Goal: Communication & Community: Answer question/provide support

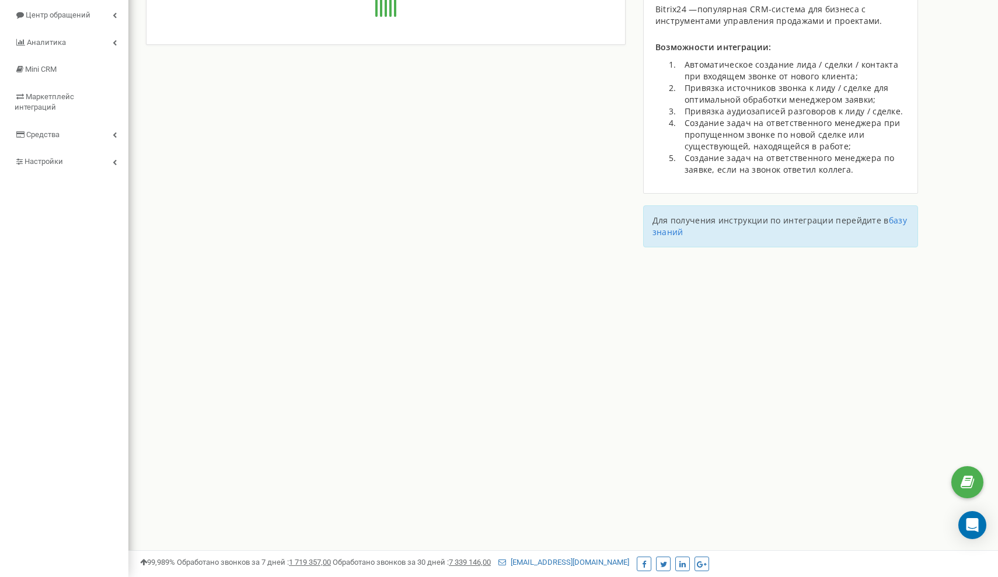
type input "[URL][DOMAIN_NAME]"
type input "24"
type input "mnbh368gbs86jjt9"
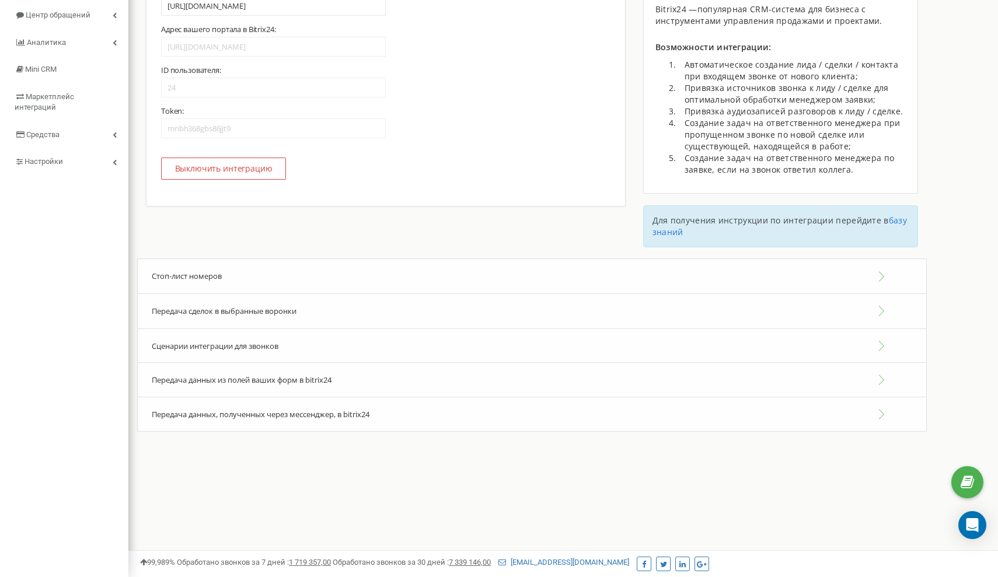
click at [404, 330] on div "Сценарии интеграции для звонков" at bounding box center [532, 347] width 790 height 36
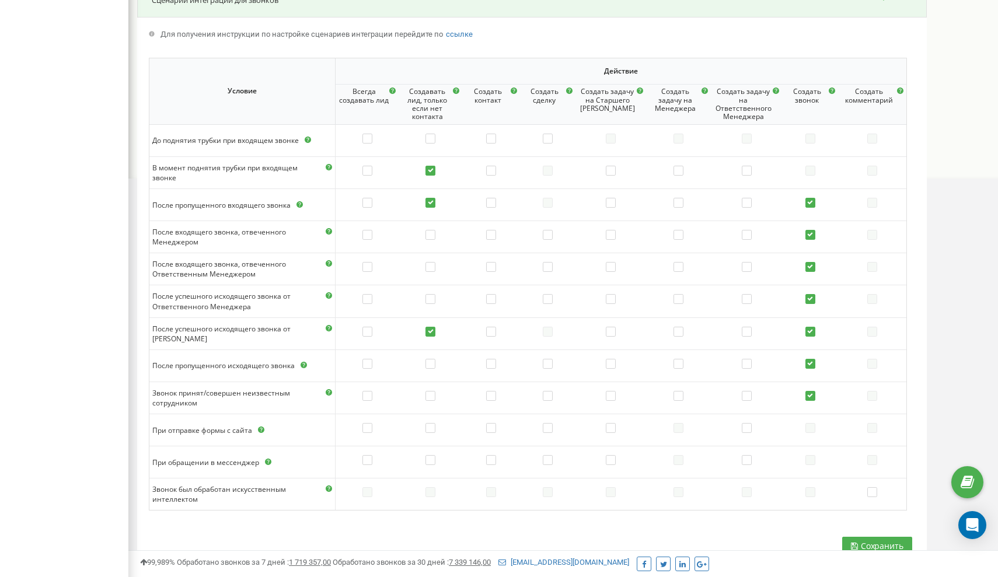
scroll to position [524, 0]
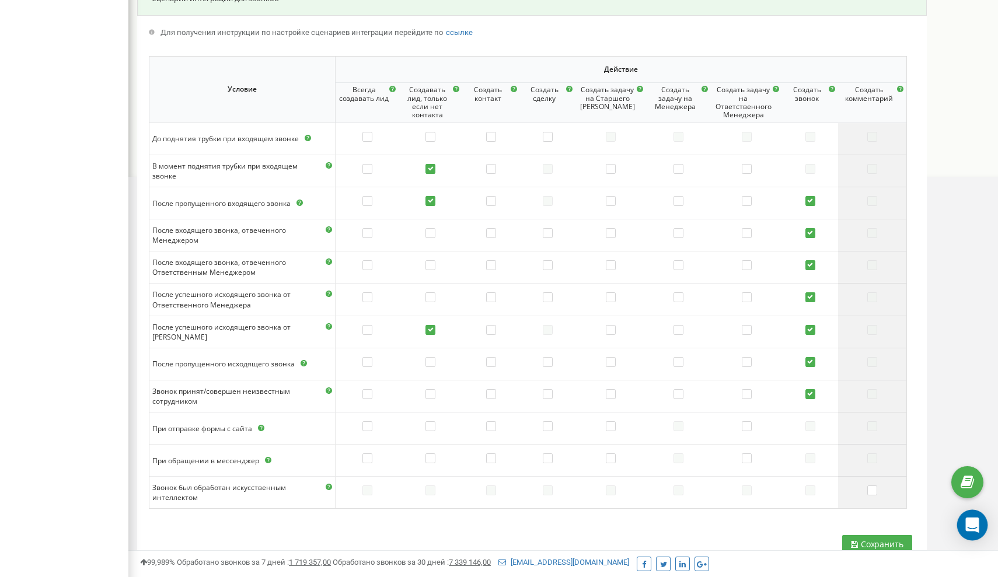
click at [969, 524] on icon "Open Intercom Messenger" at bounding box center [971, 525] width 13 height 15
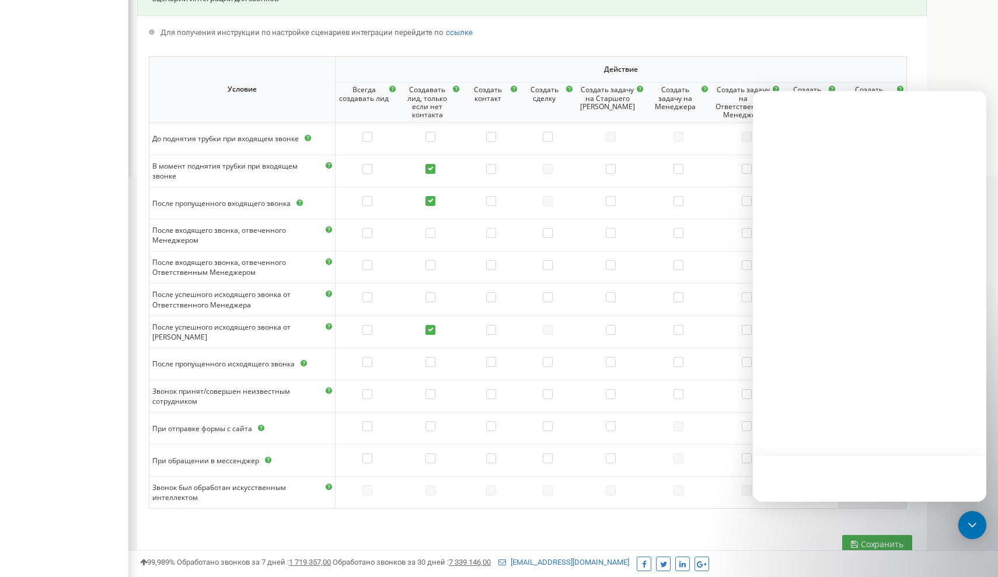
scroll to position [0, 0]
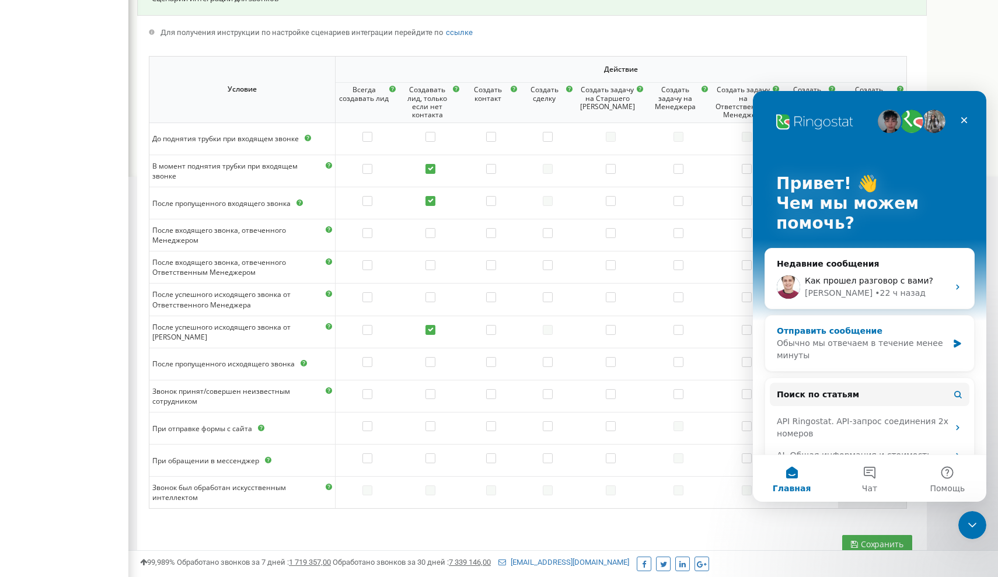
click at [868, 332] on div "Отправить сообщение" at bounding box center [862, 331] width 171 height 12
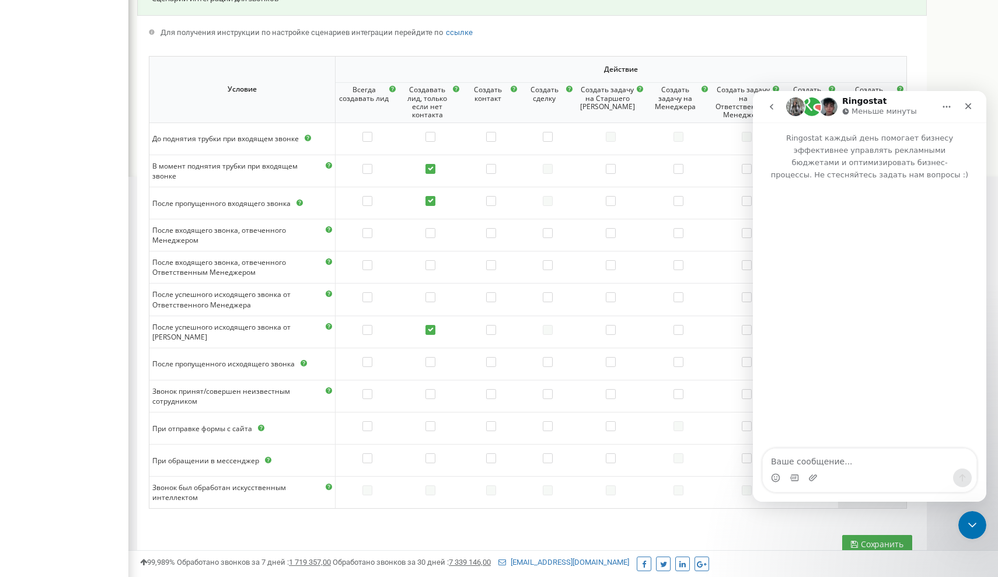
click at [797, 458] on textarea "Ваше сообщение..." at bounding box center [870, 459] width 214 height 20
type textarea "Здравствуйте"
type textarea "е"
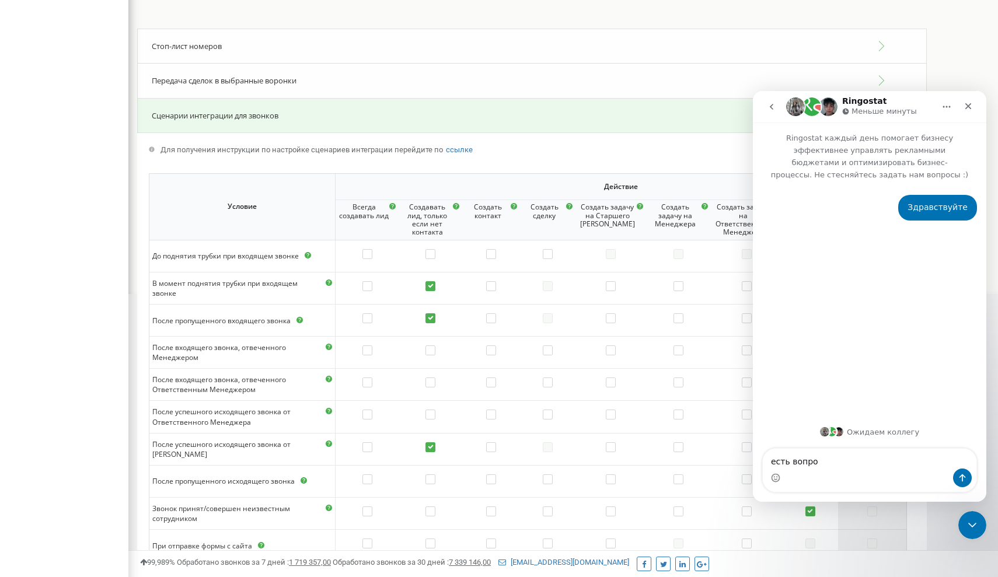
type textarea "есть вопрос"
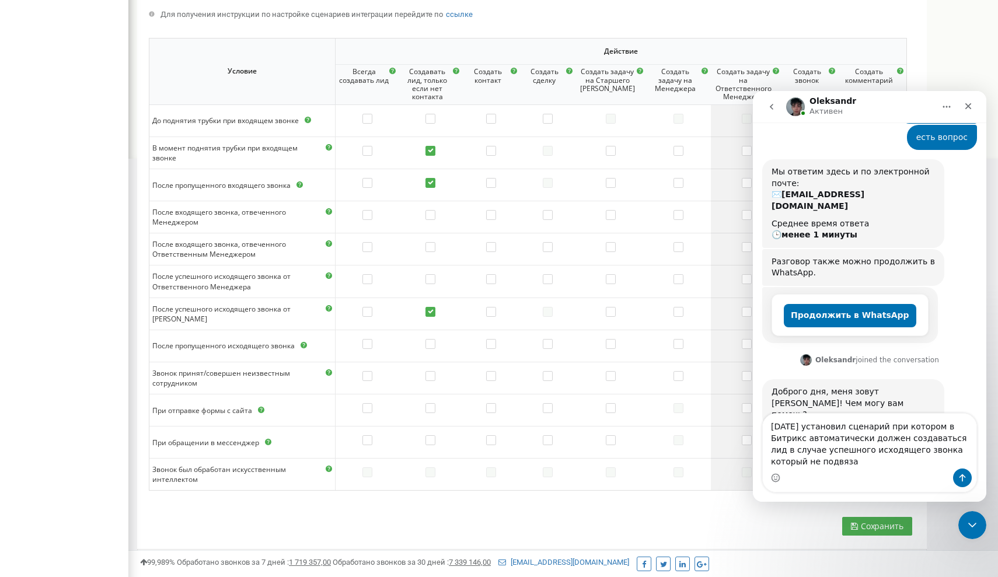
scroll to position [109, 0]
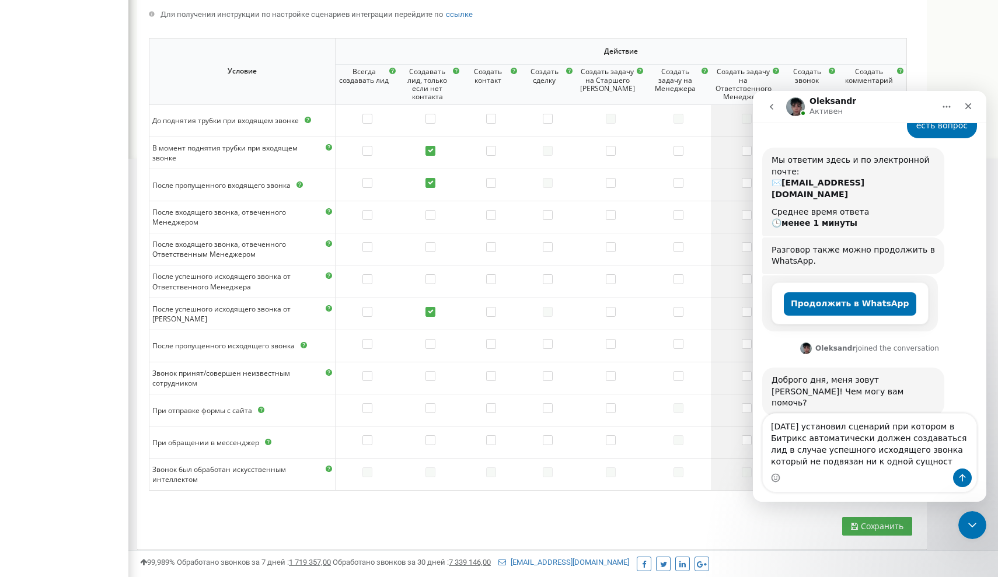
type textarea "[DATE] установил сценарий при котором в Битрикс автоматически должен создаватьс…"
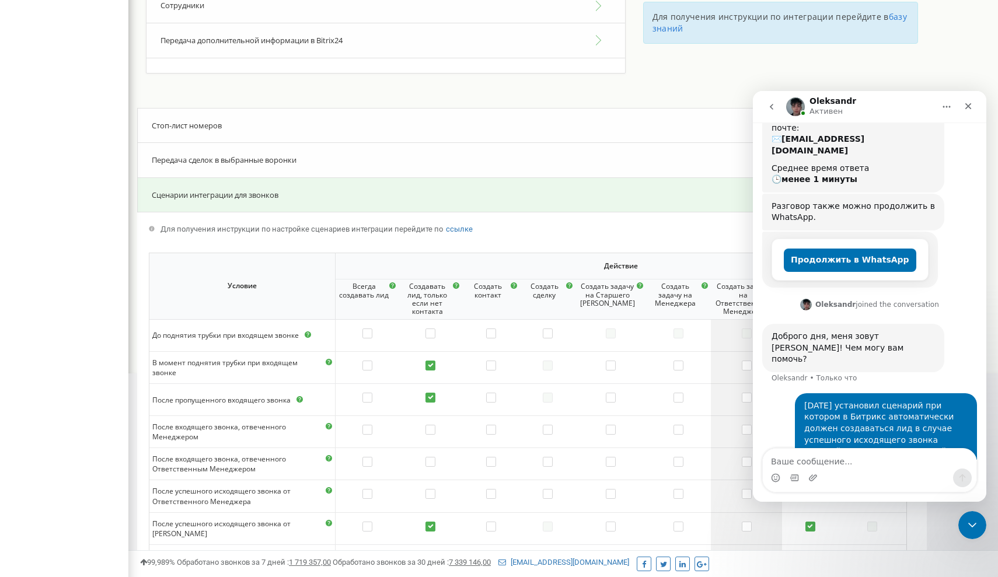
scroll to position [307, 0]
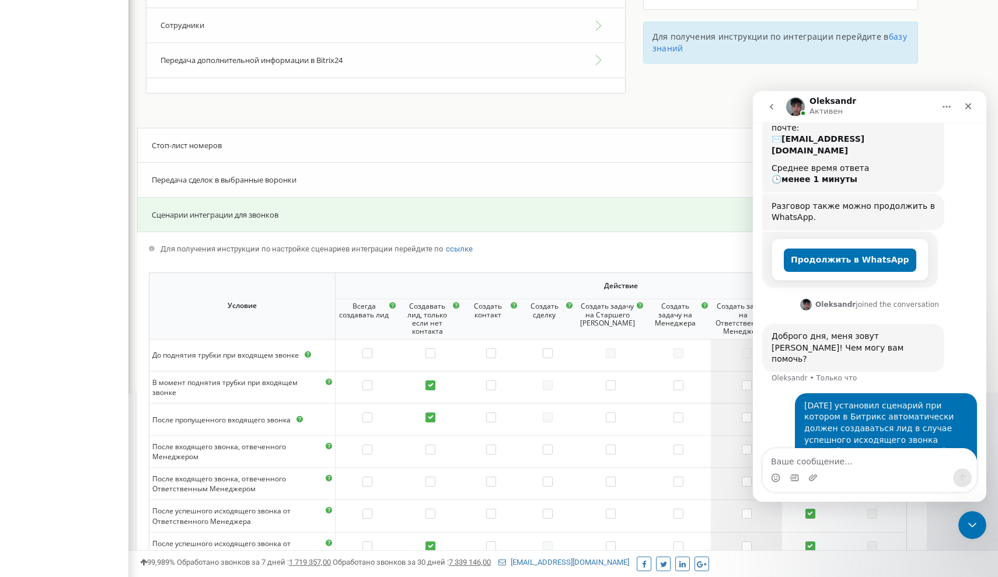
click at [790, 465] on textarea "Ваше сообщение..." at bounding box center [870, 459] width 214 height 20
type textarea "но вижу что он не работает"
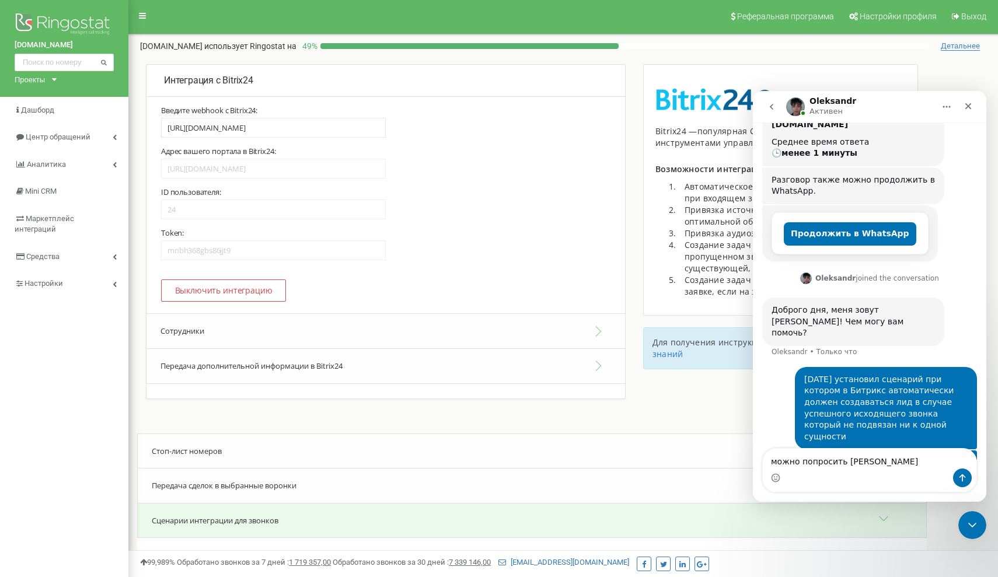
scroll to position [0, 0]
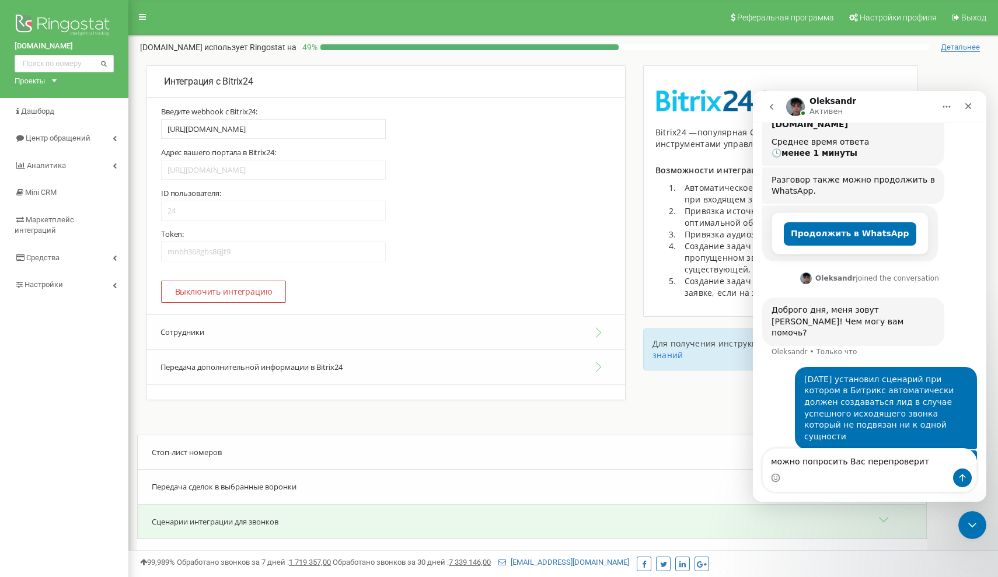
type textarea "можно попросить [PERSON_NAME] перепроверить"
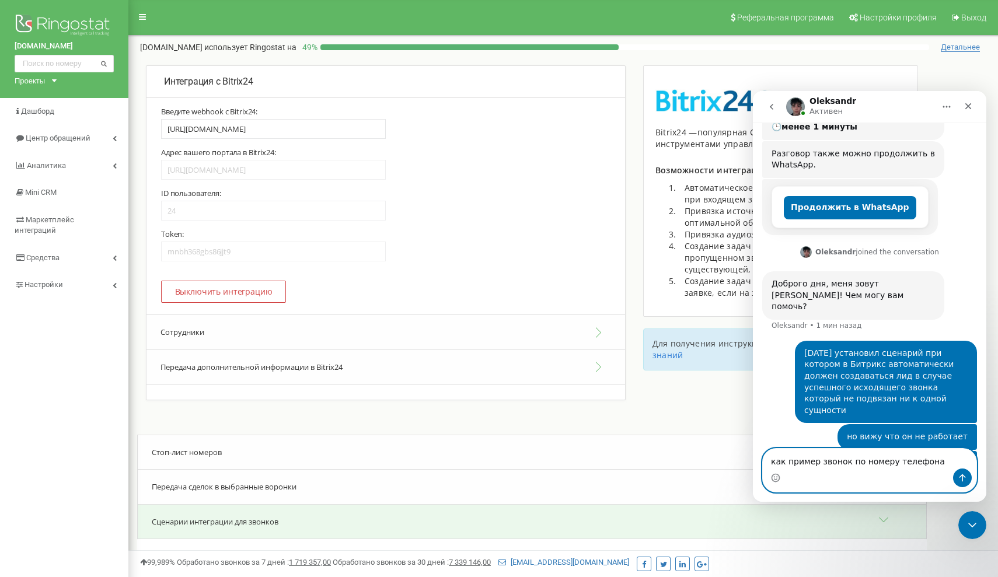
paste textarea "[PHONE_NUMBER]"
type textarea "как пример звонок по номеру телефона [PHONE_NUMBER]"
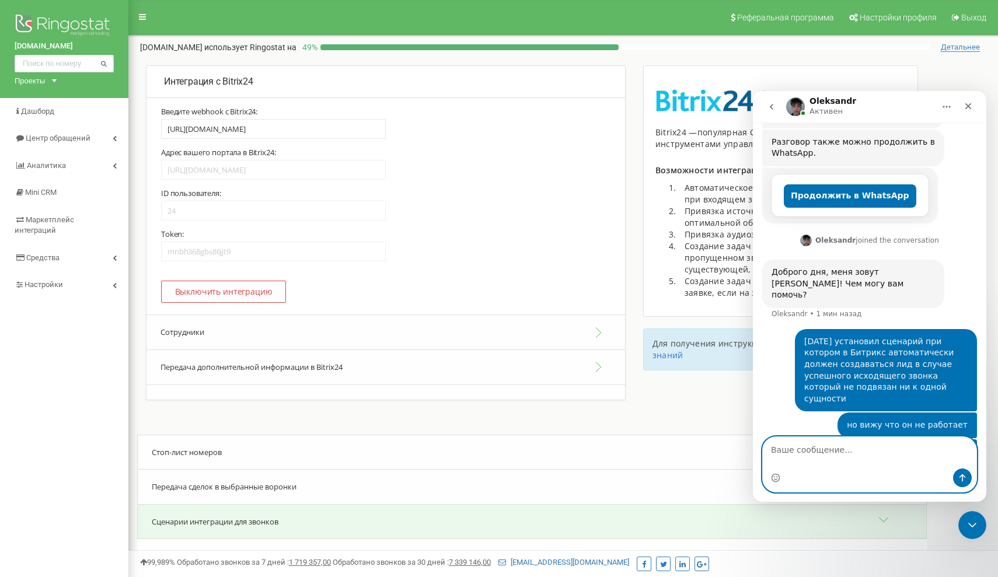
scroll to position [242, 0]
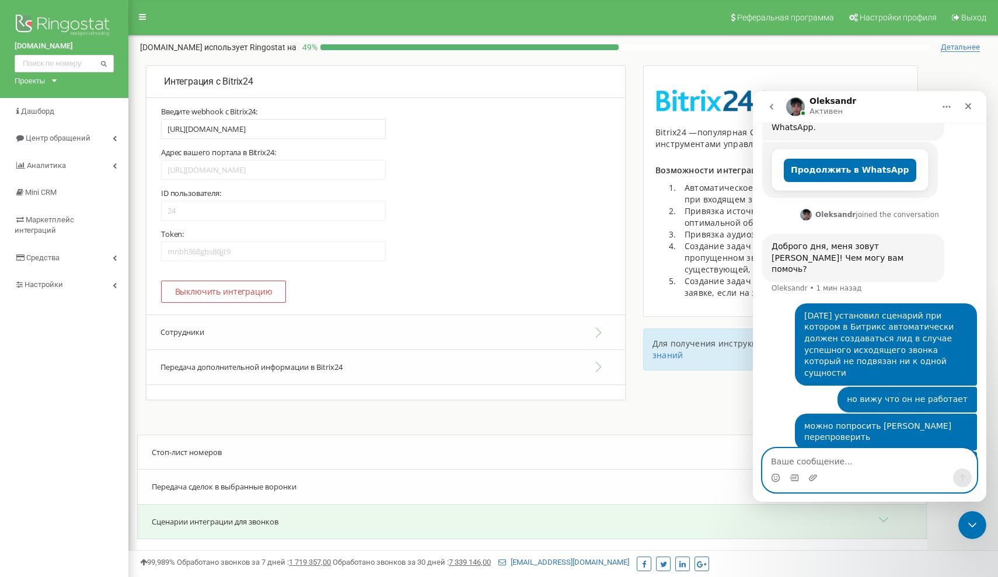
click at [801, 463] on textarea "Ваше сообщение..." at bounding box center [870, 459] width 214 height 20
type textarea "спасибо"
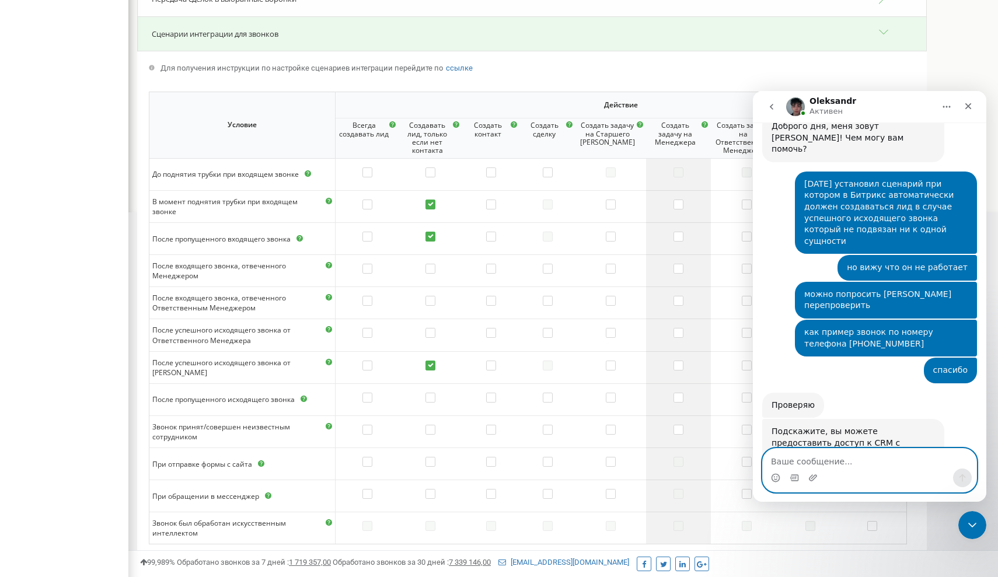
scroll to position [489, 0]
click at [819, 452] on textarea "Ваше сообщение..." at bounding box center [870, 459] width 214 height 20
type textarea "да"
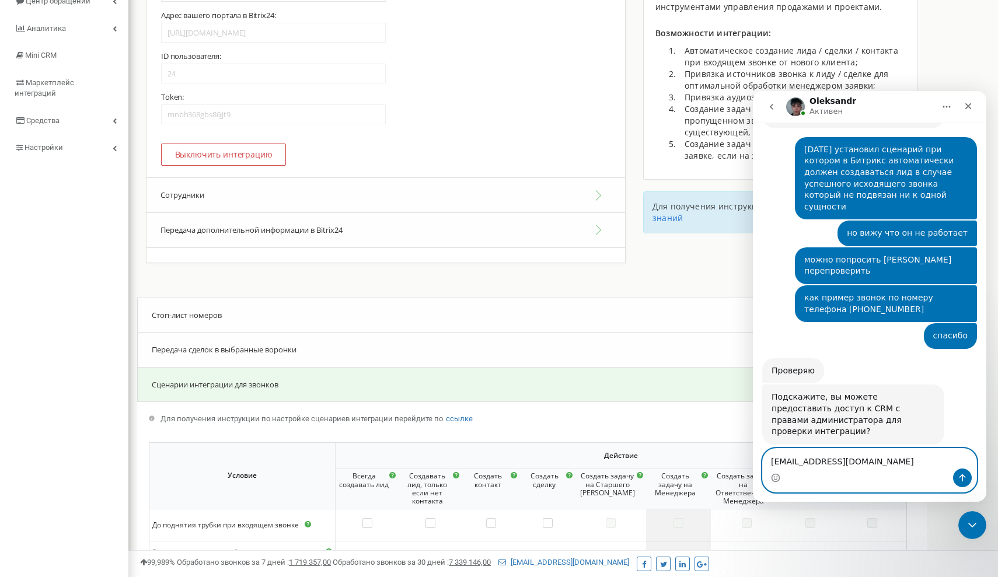
scroll to position [409, 0]
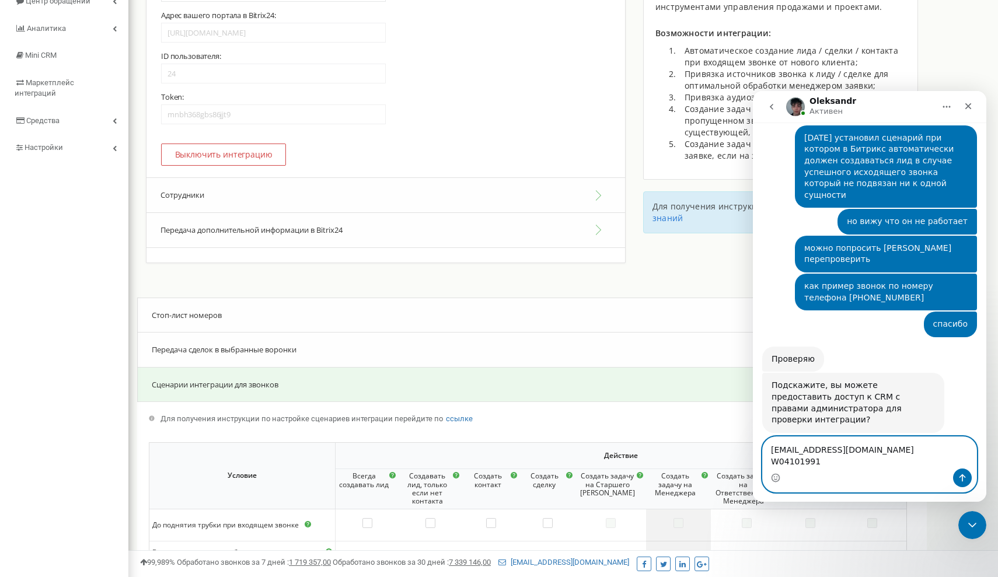
type textarea "[EMAIL_ADDRESS][DOMAIN_NAME] W04101991e"
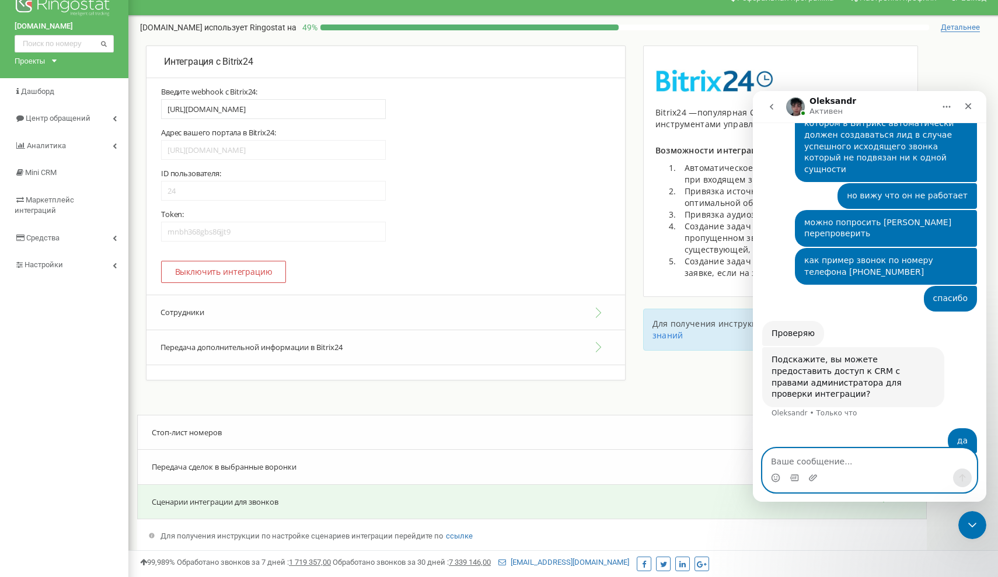
scroll to position [0, 0]
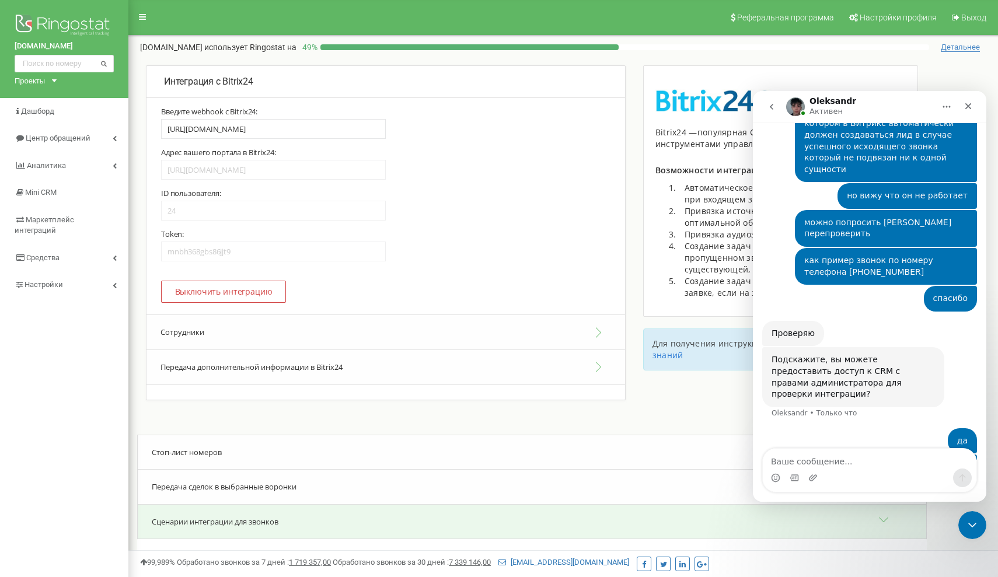
click at [802, 107] on img "Мессенджер Intercom" at bounding box center [795, 106] width 19 height 19
click at [824, 103] on h1 "Oleksandr" at bounding box center [833, 101] width 47 height 9
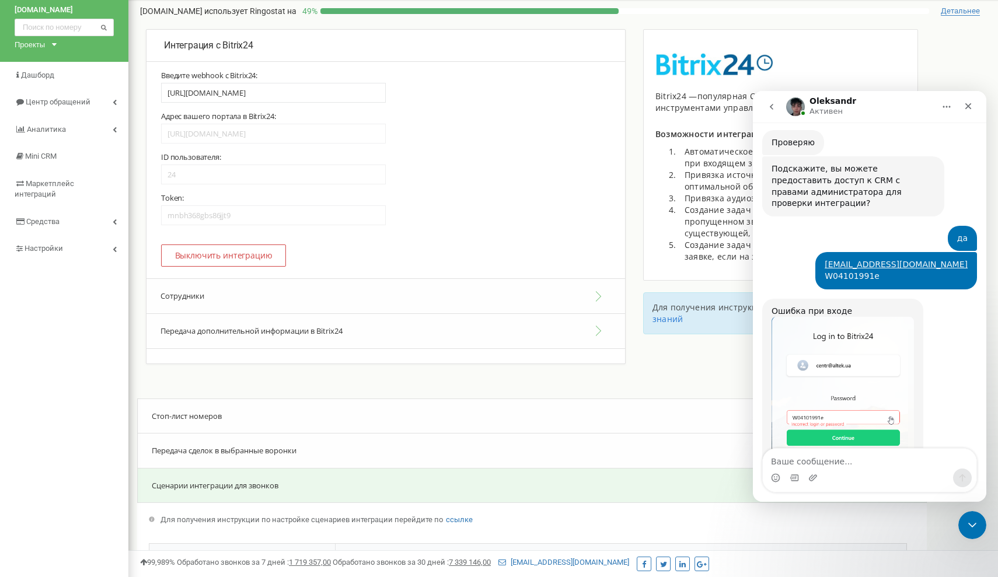
scroll to position [39, 0]
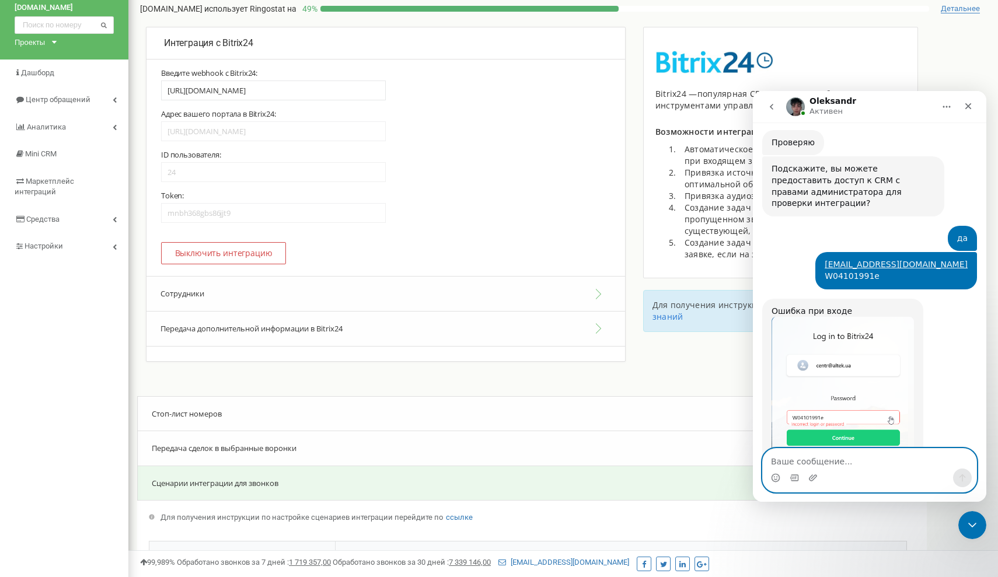
click at [817, 460] on textarea "Ваше сообщение..." at bounding box center [870, 459] width 214 height 20
type textarea "z"
click at [826, 463] on textarea "Ваше сообщение..." at bounding box center [870, 459] width 214 height 20
paste textarea "[URL][DOMAIN_NAME]"
type textarea "[URL][DOMAIN_NAME]"
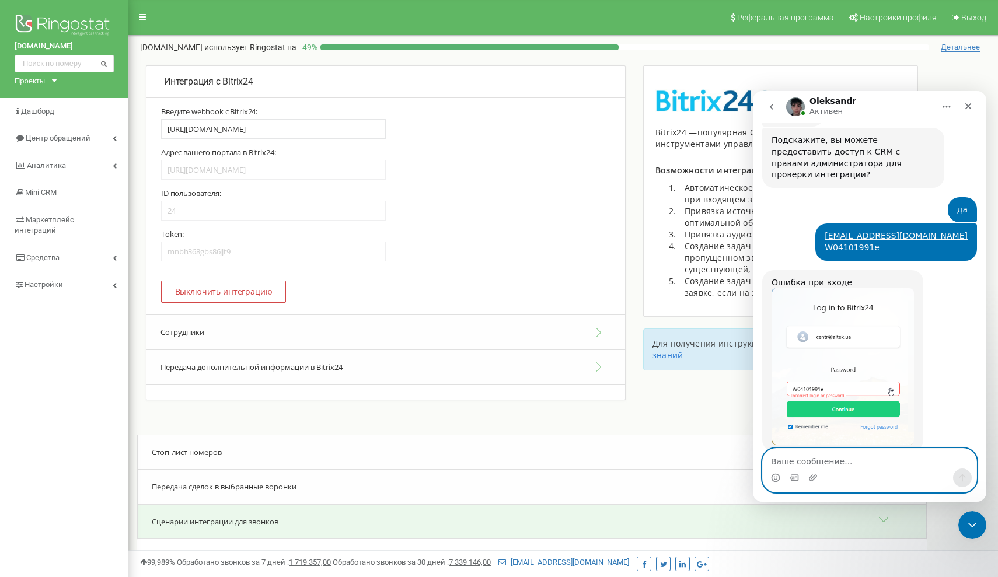
scroll to position [660, 0]
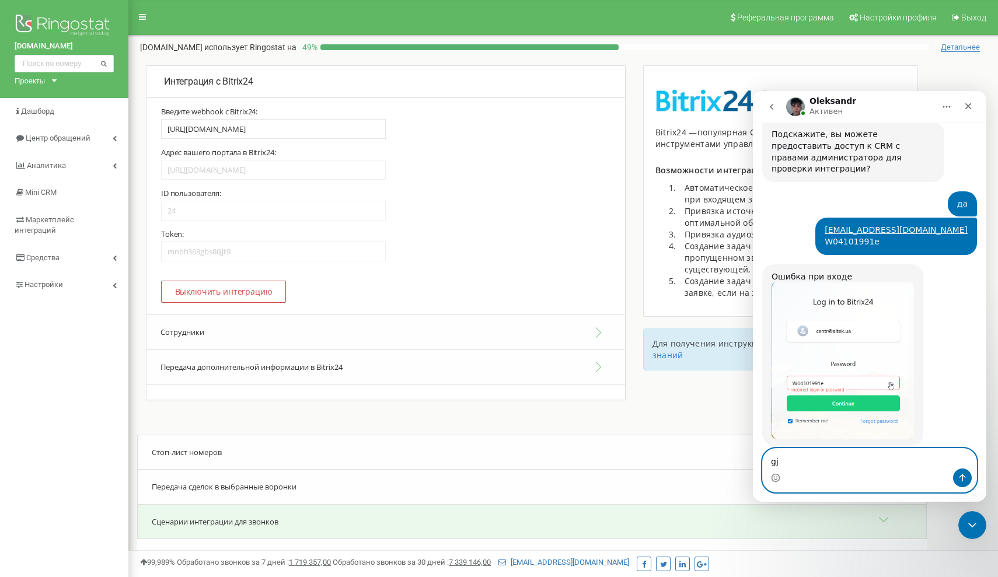
type textarea "g"
type textarea "[PERSON_NAME]"
type textarea "попробуйте зайти по этой ссылке"
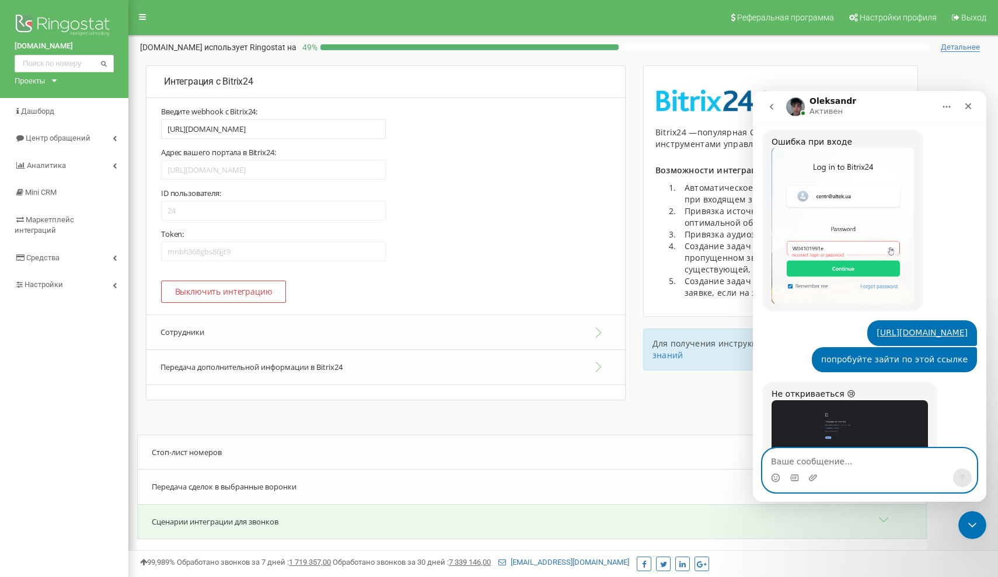
scroll to position [172, 0]
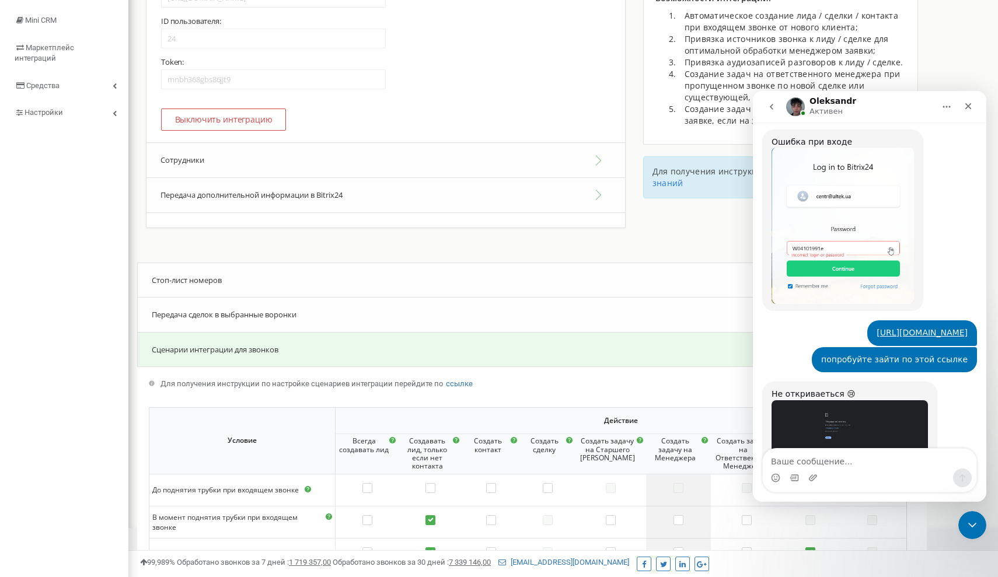
click at [839, 400] on img "Oleksandr говорит…" at bounding box center [850, 437] width 156 height 74
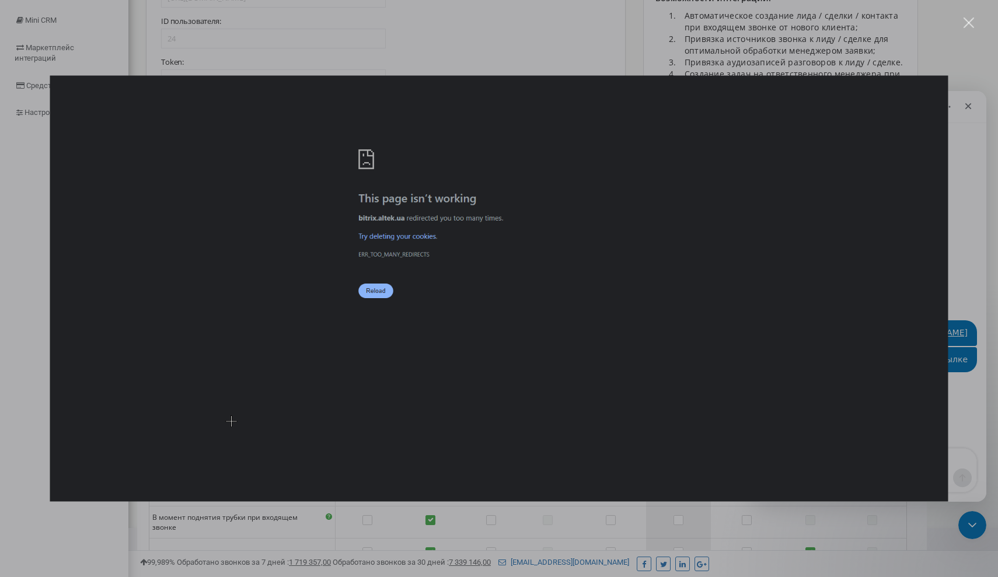
click at [707, 509] on div "Мессенджер Intercom" at bounding box center [499, 288] width 998 height 577
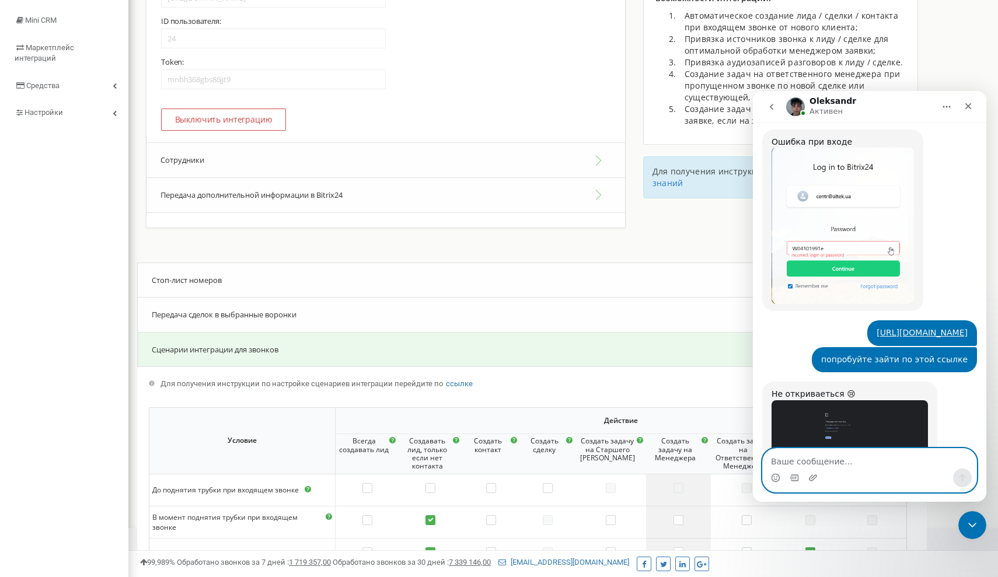
click at [793, 454] on textarea "Ваше сообщение..." at bounding box center [870, 459] width 214 height 20
type textarea "аа"
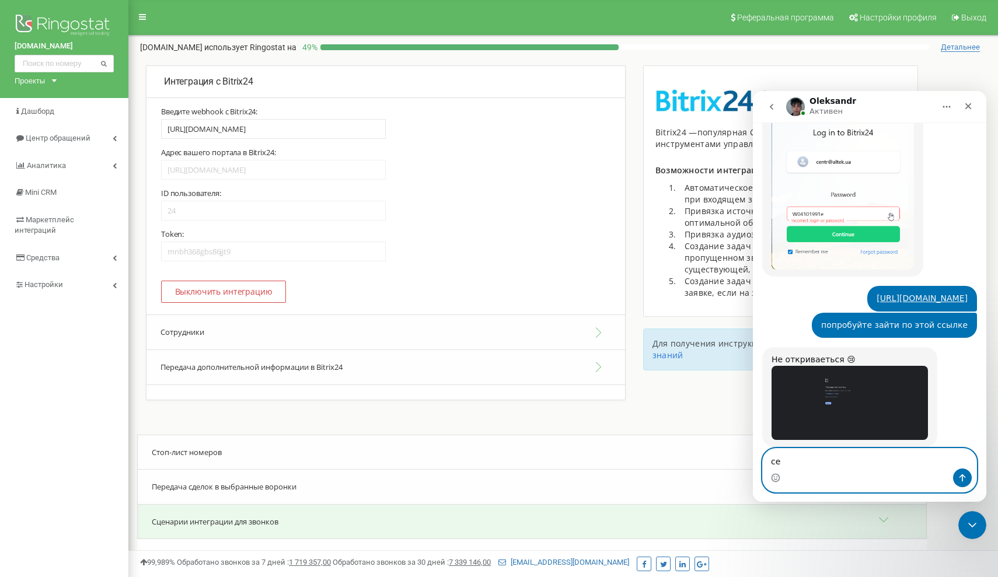
type textarea "сек"
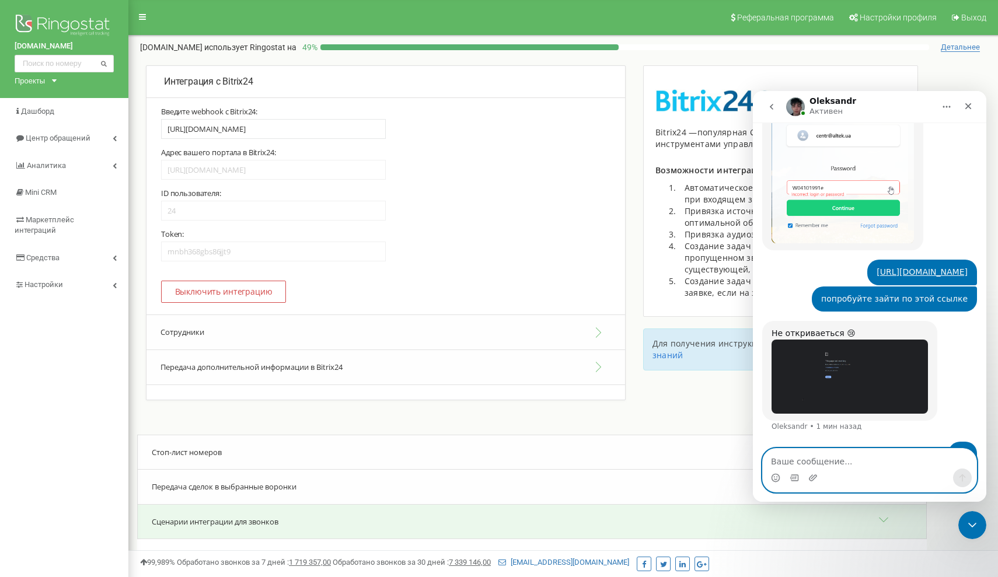
click at [777, 452] on textarea "Ваше сообщение..." at bounding box center [870, 459] width 214 height 20
paste textarea "[URL][DOMAIN_NAME]"
type textarea "[URL][DOMAIN_NAME]"
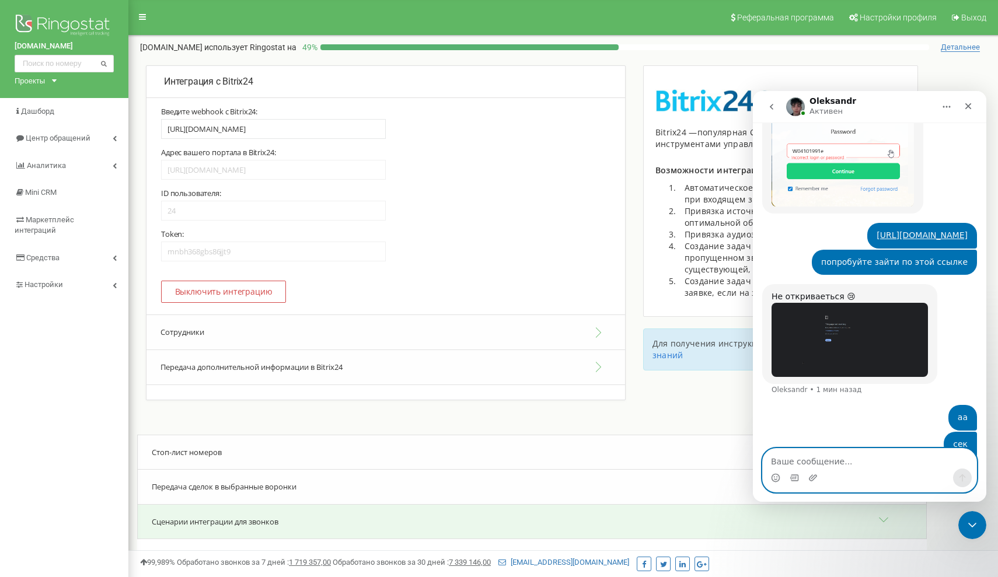
scroll to position [892, 0]
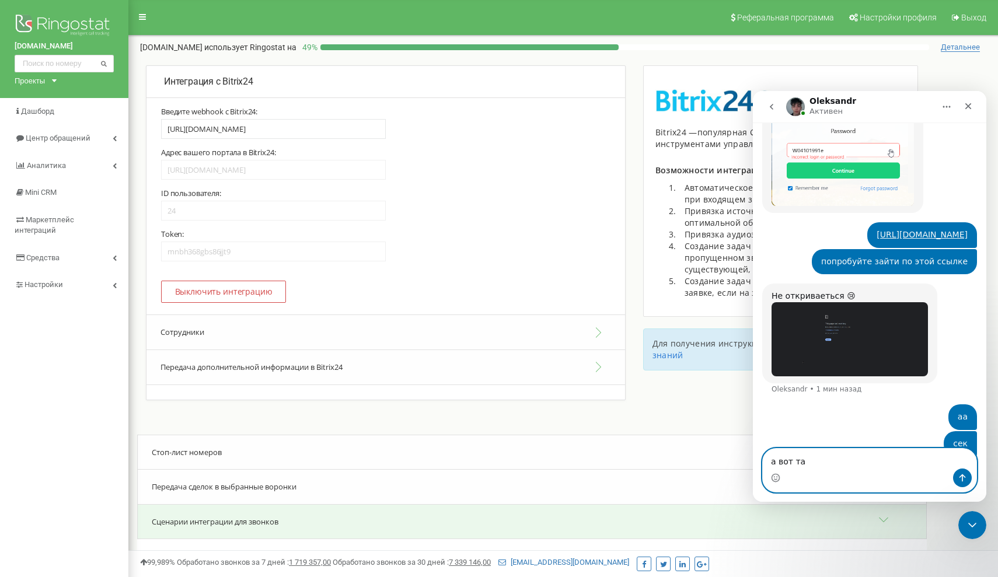
type textarea "а вот так"
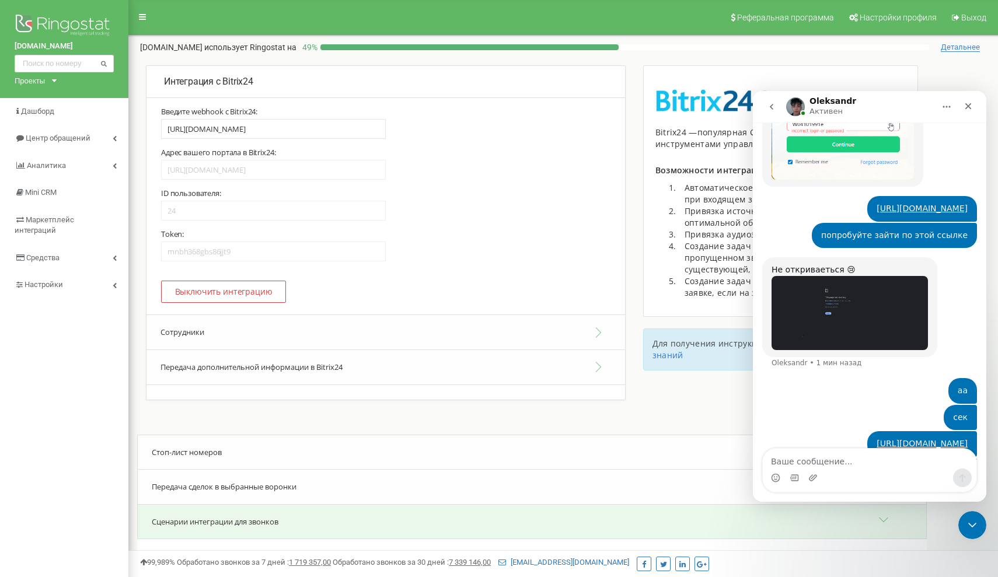
click at [822, 276] on img "Oleksandr говорит…" at bounding box center [850, 313] width 156 height 74
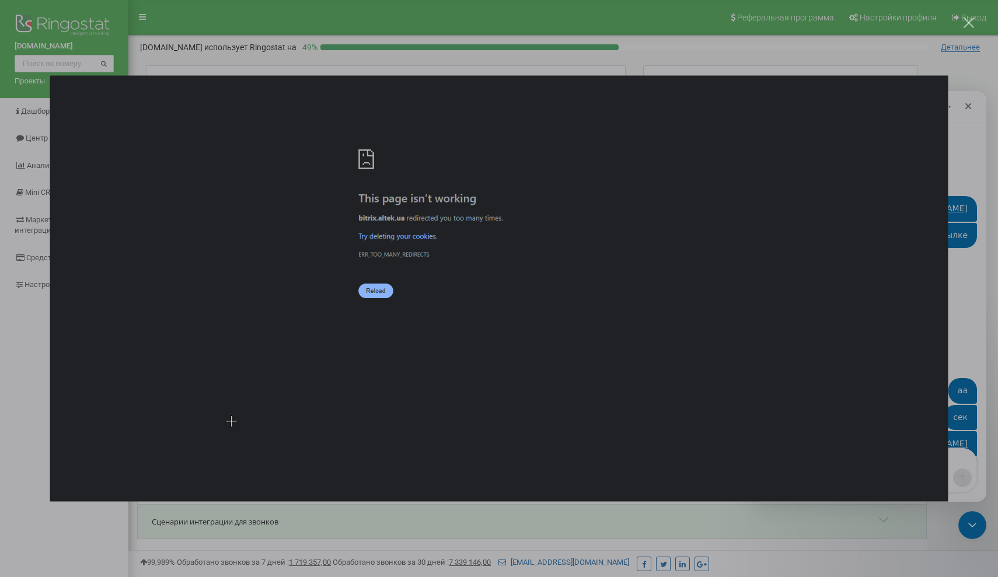
click at [540, 526] on div "Мессенджер Intercom" at bounding box center [499, 288] width 998 height 577
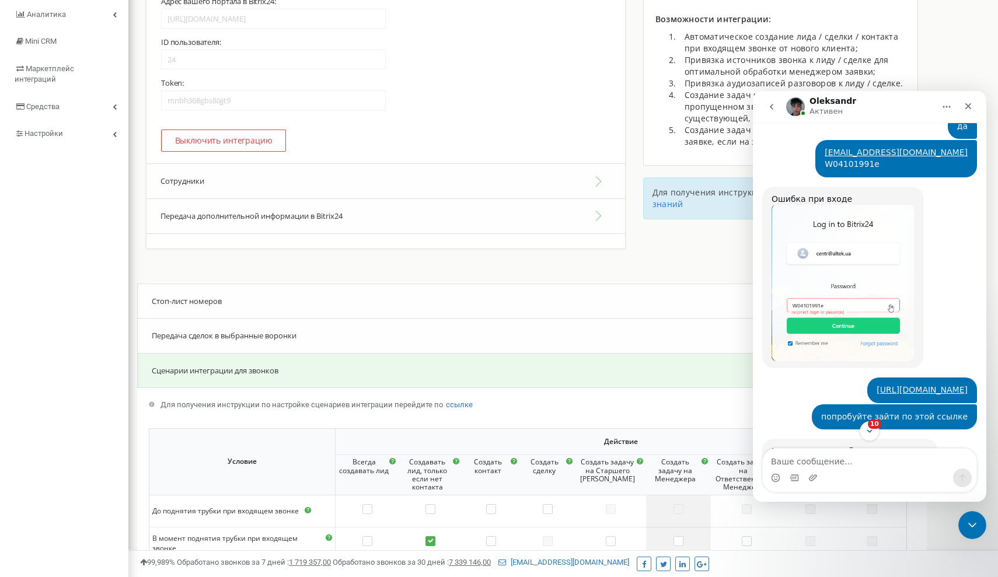
scroll to position [677, 0]
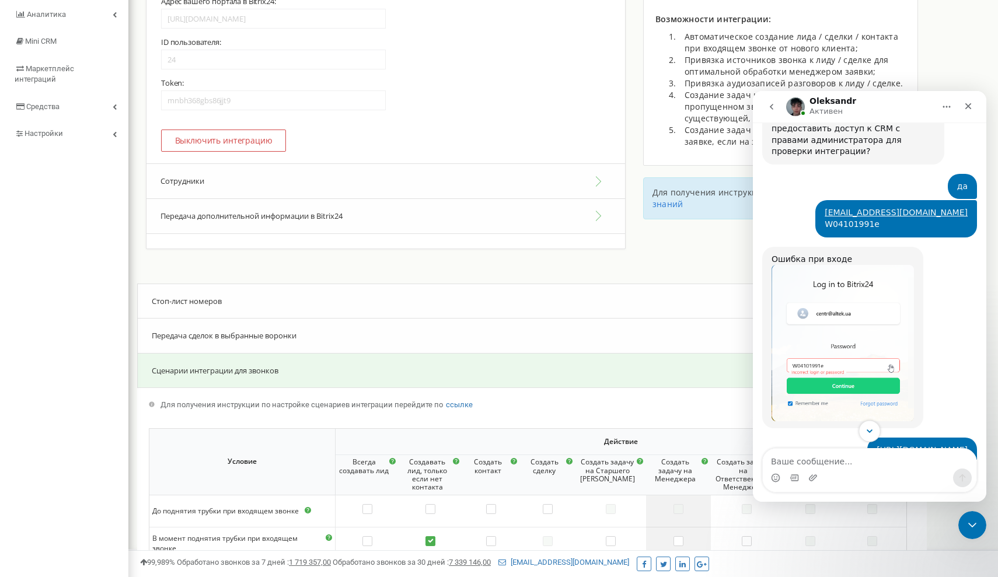
click at [871, 437] on button "Scroll to bottom" at bounding box center [870, 431] width 22 height 22
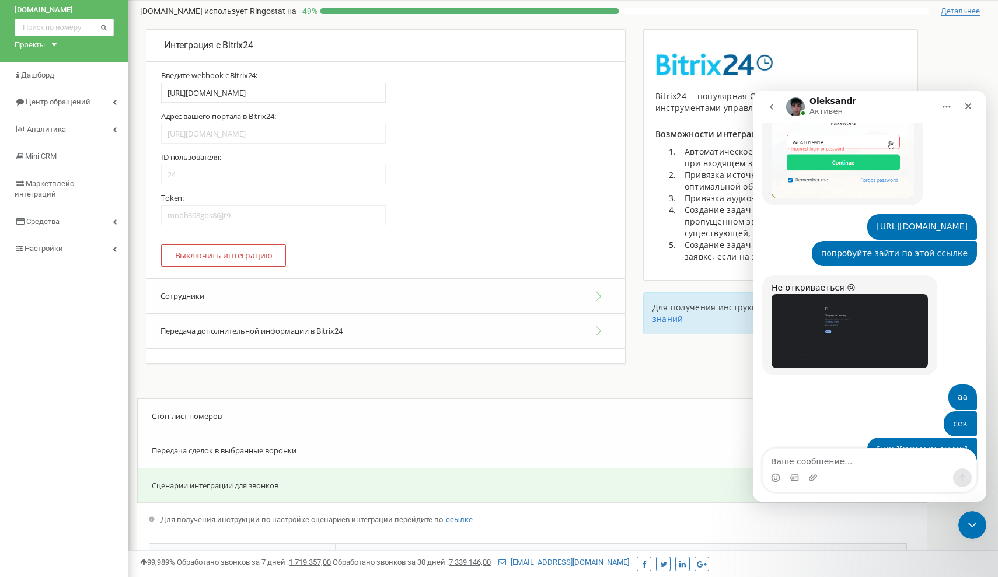
scroll to position [953, 0]
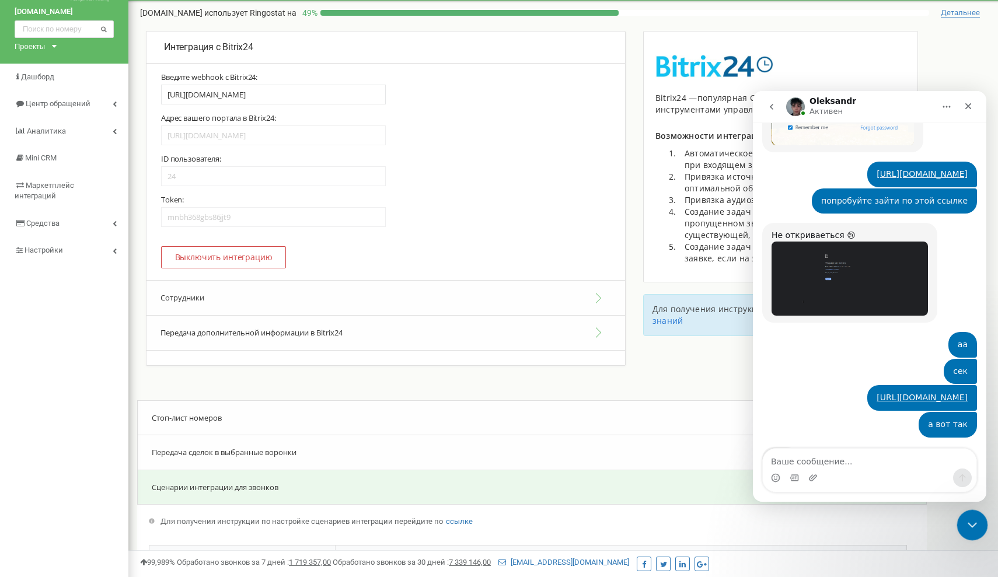
drag, startPoint x: 969, startPoint y: 515, endPoint x: 1900, endPoint y: 1022, distance: 1059.3
click at [969, 514] on div "Закрыть службу сообщений Intercom" at bounding box center [971, 524] width 28 height 28
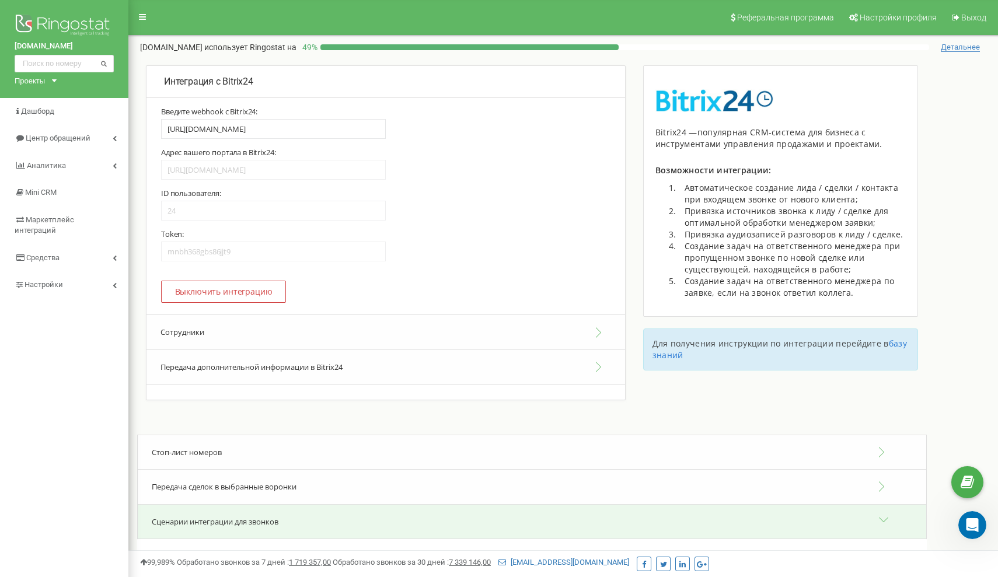
scroll to position [0, 0]
click at [967, 523] on icon "Открыть службу сообщений Intercom" at bounding box center [970, 523] width 19 height 19
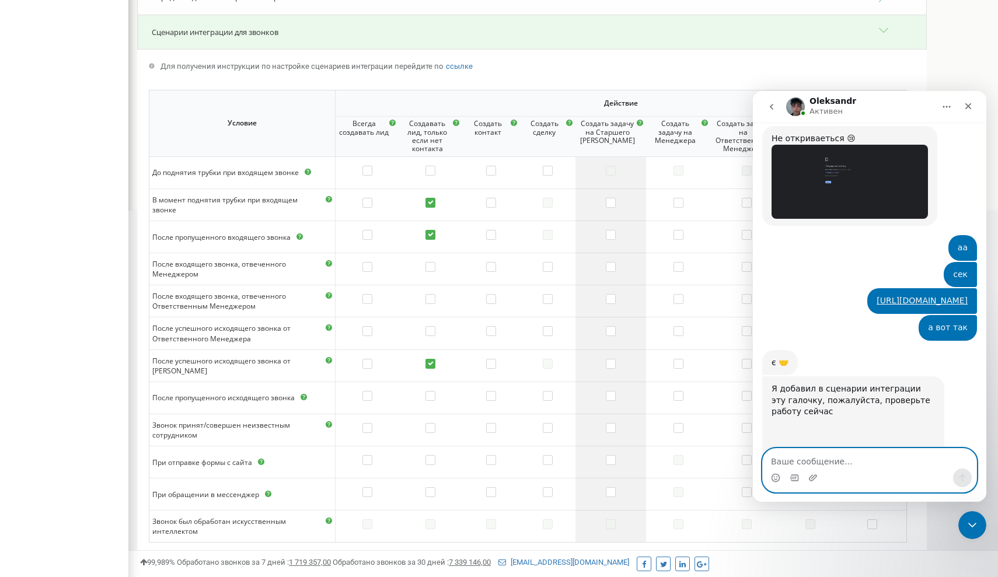
scroll to position [1067, 0]
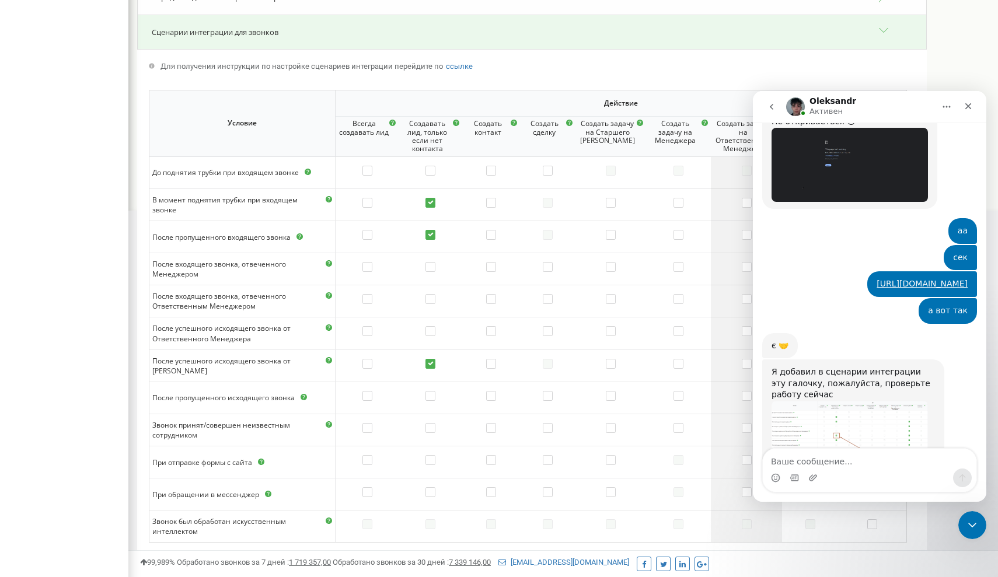
click at [859, 401] on img "Oleksandr говорит…" at bounding box center [850, 433] width 156 height 65
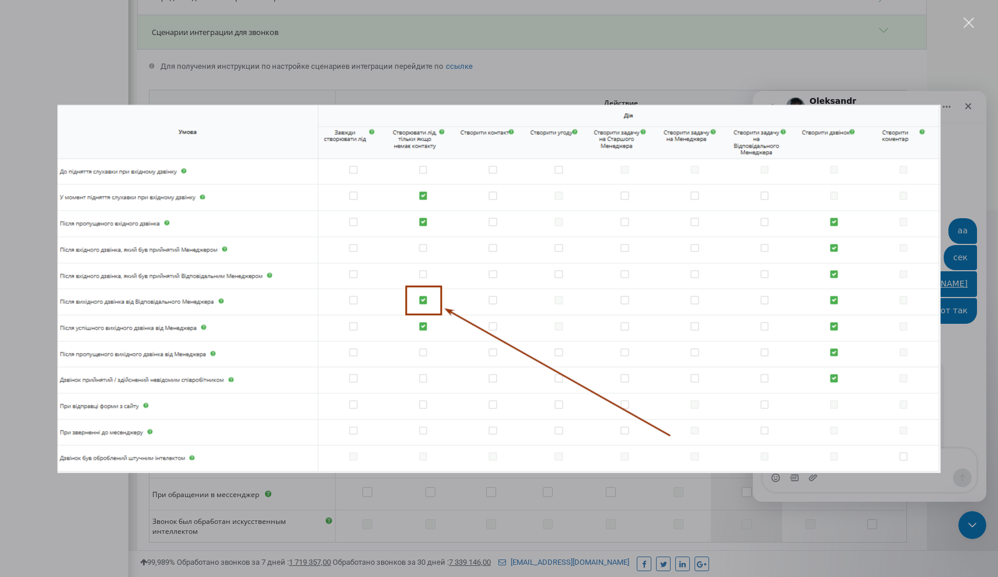
scroll to position [0, 0]
click at [665, 503] on div "Мессенджер Intercom" at bounding box center [499, 288] width 998 height 577
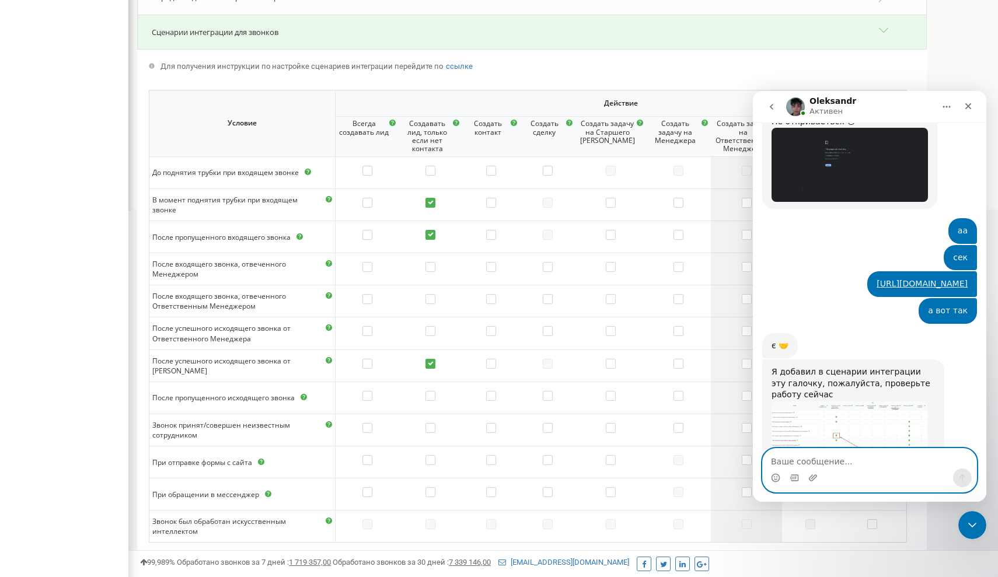
click at [815, 463] on textarea "Ваше сообщение..." at bounding box center [870, 459] width 214 height 20
type textarea "аа,ок"
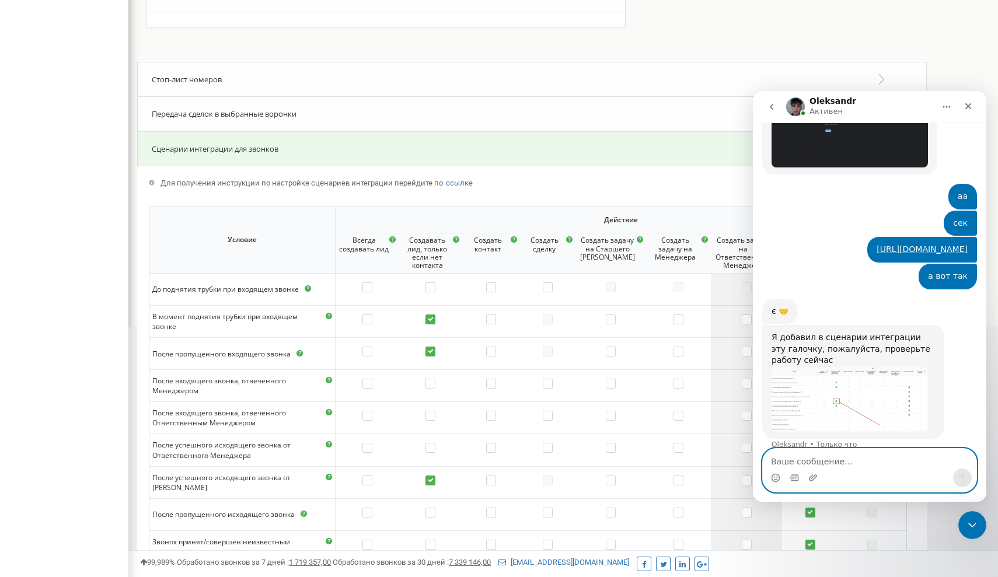
scroll to position [256, 0]
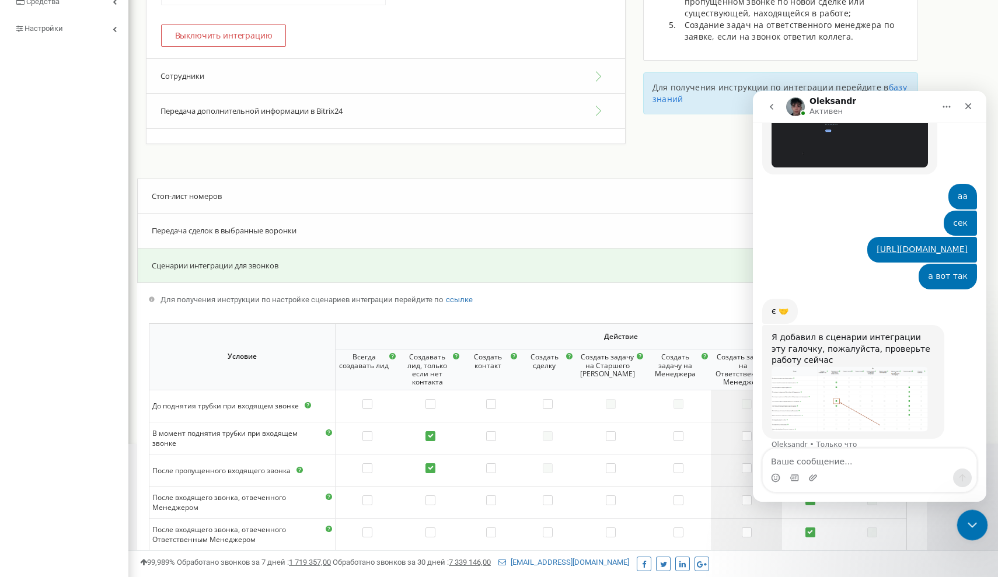
click at [962, 518] on div "Закрыть службу сообщений Intercom" at bounding box center [971, 524] width 28 height 28
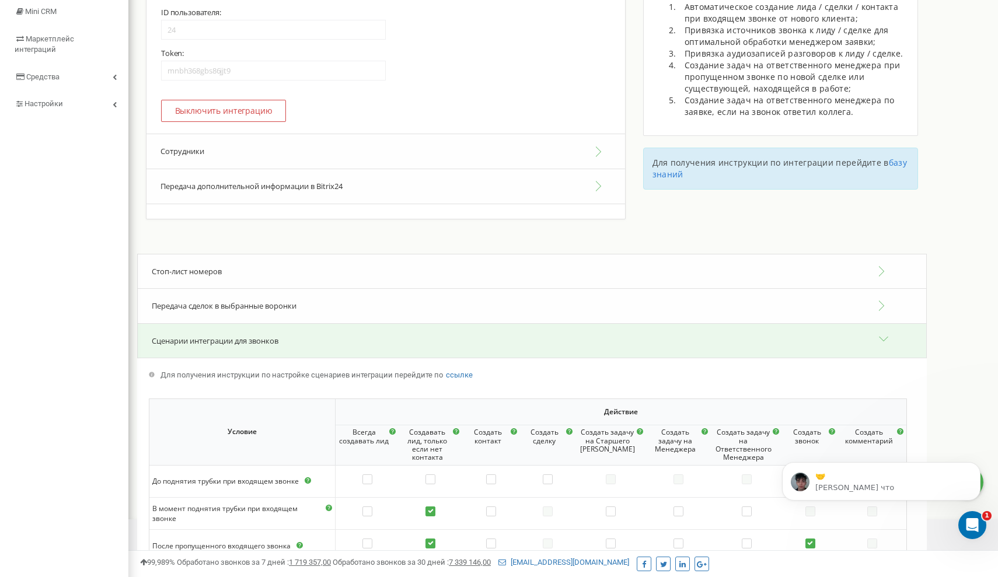
scroll to position [0, 0]
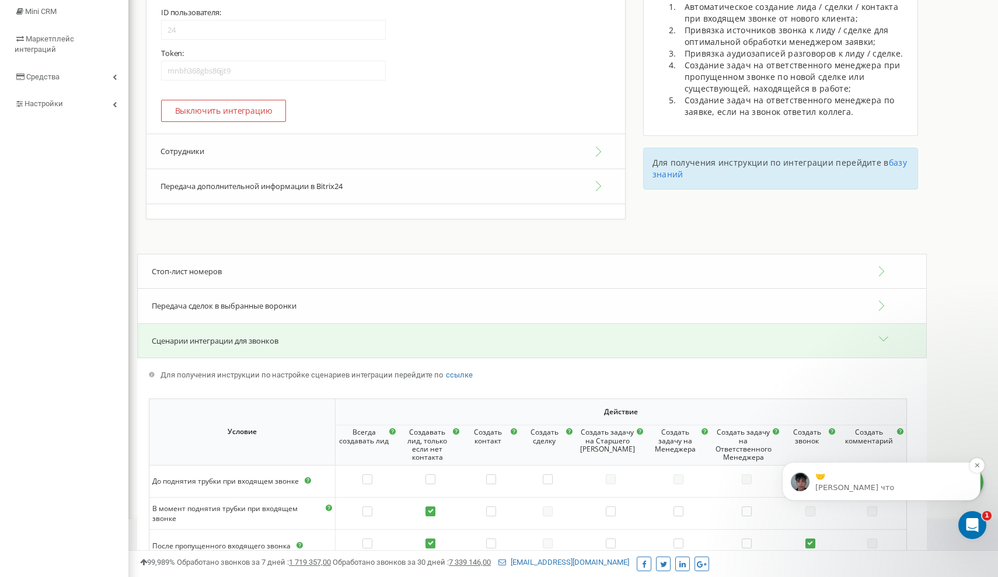
click at [856, 480] on p "🤝" at bounding box center [890, 477] width 151 height 12
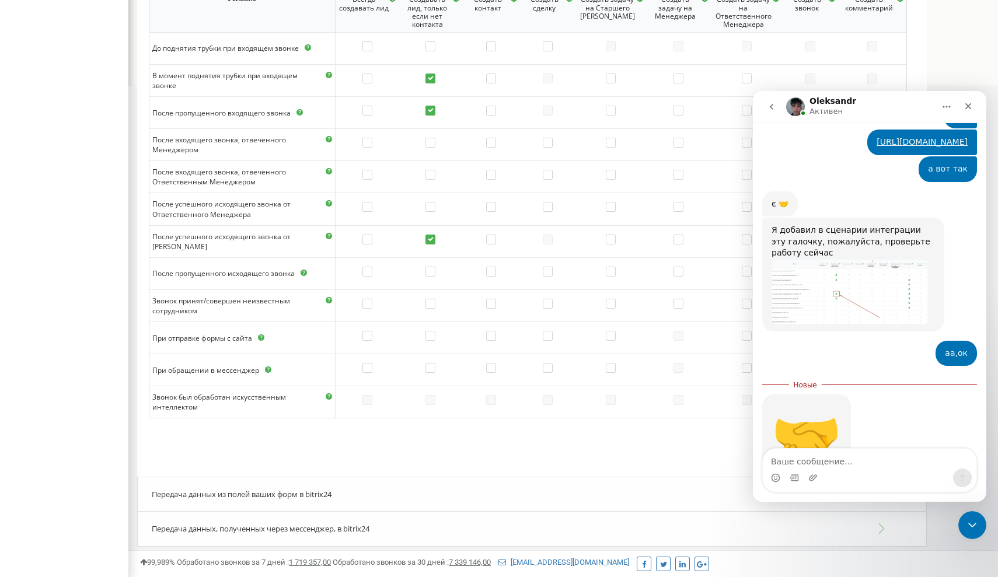
scroll to position [613, 0]
click at [800, 455] on textarea "Ваше сообщение..." at bounding box center [870, 459] width 214 height 20
type textarea "нужно немного времени"
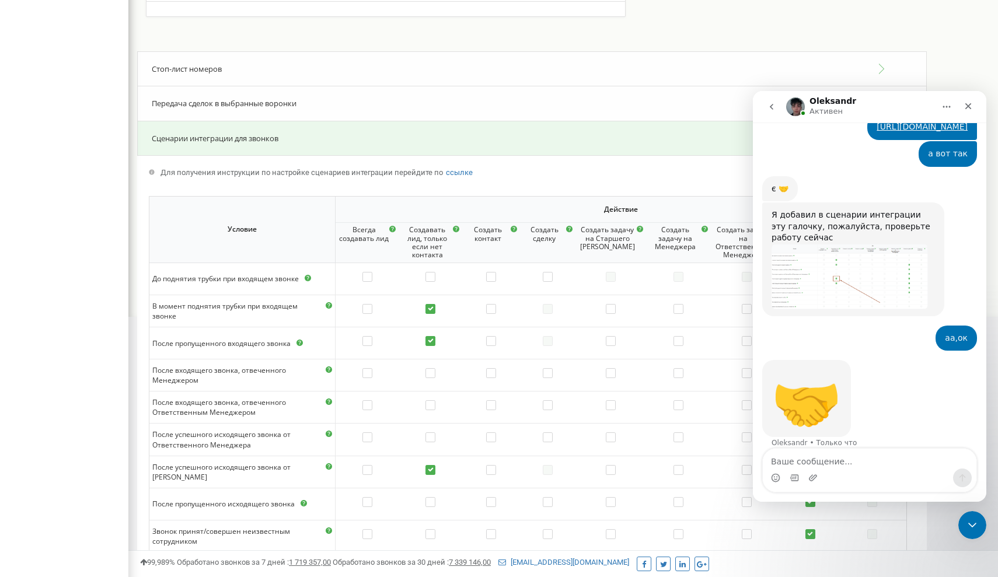
scroll to position [379, 0]
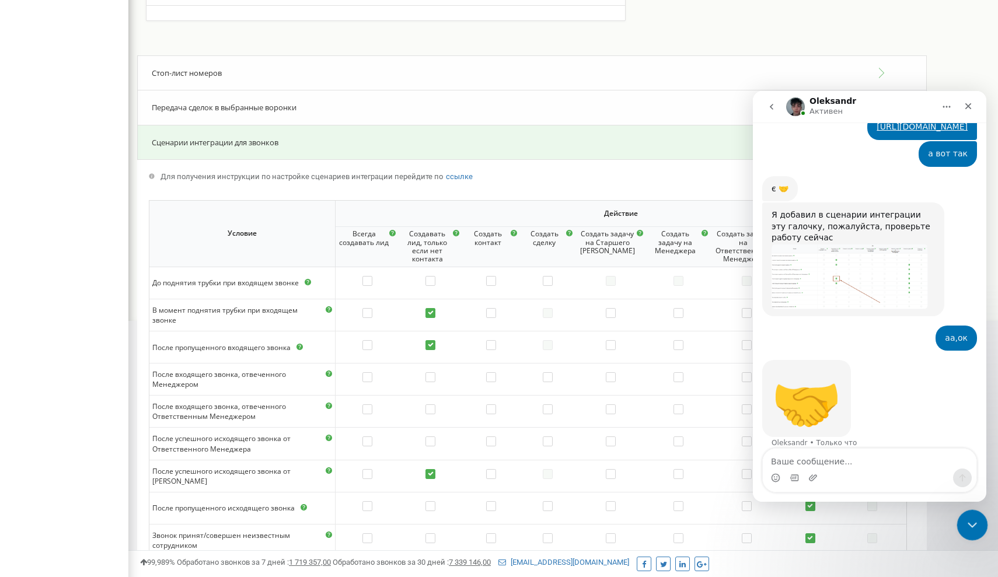
click at [974, 522] on icon "Закрыть службу сообщений Intercom" at bounding box center [971, 523] width 8 height 5
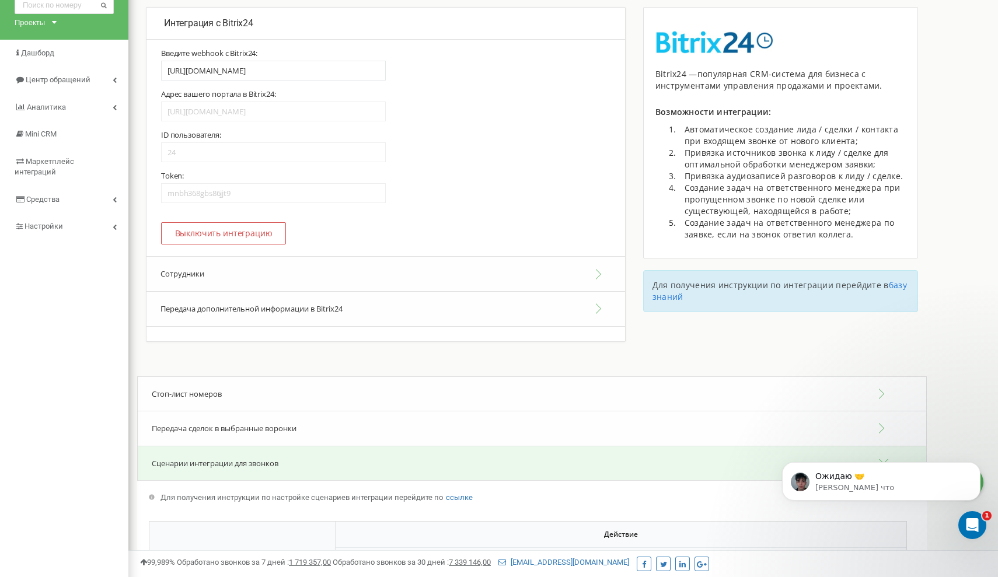
scroll to position [1217, 0]
click at [975, 518] on div "Открыть службу сообщений Intercom" at bounding box center [970, 523] width 39 height 39
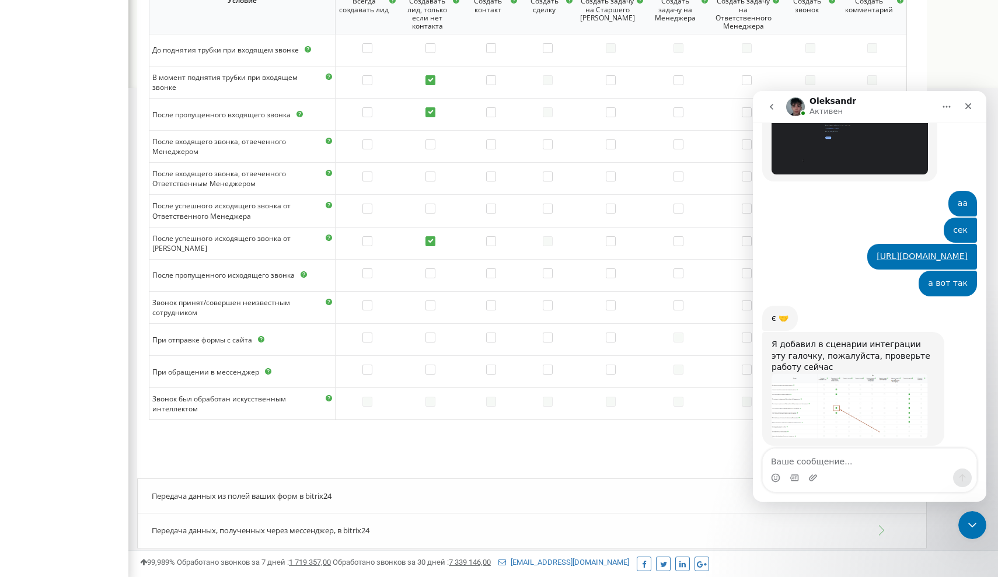
scroll to position [1276, 0]
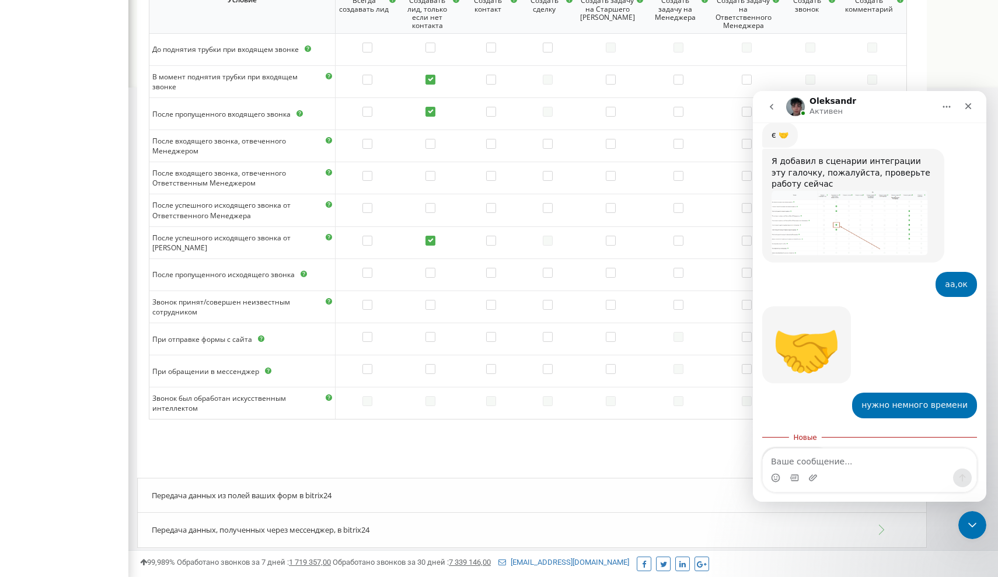
click at [828, 462] on textarea "Ваше сообщение..." at bounding box center [870, 459] width 214 height 20
type textarea "заработало"
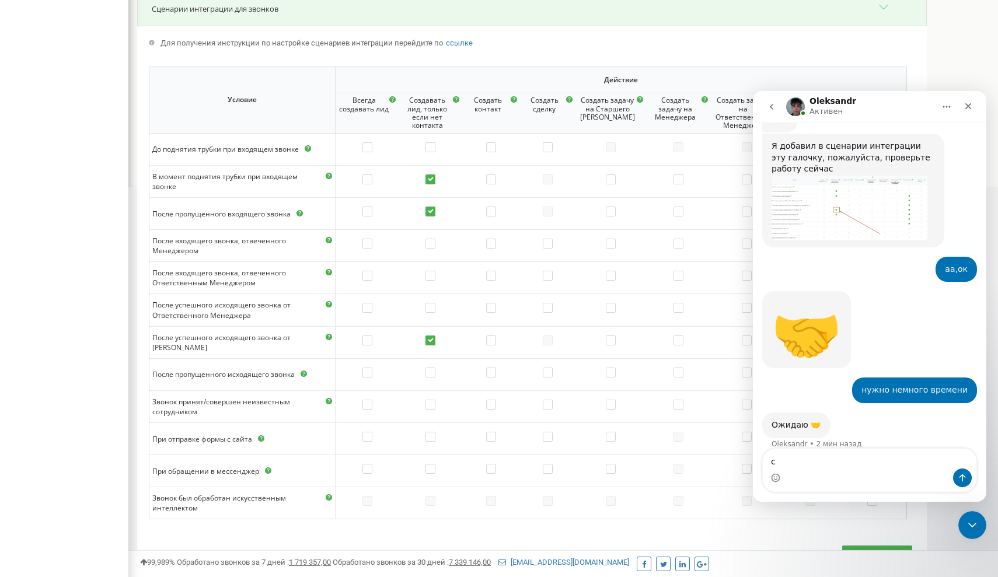
scroll to position [496, 0]
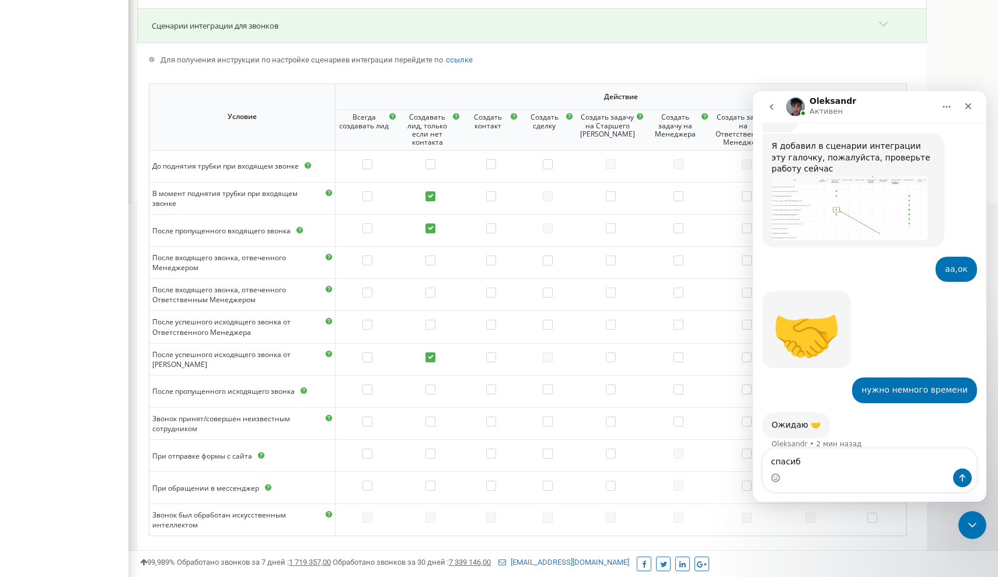
type textarea "спасибо"
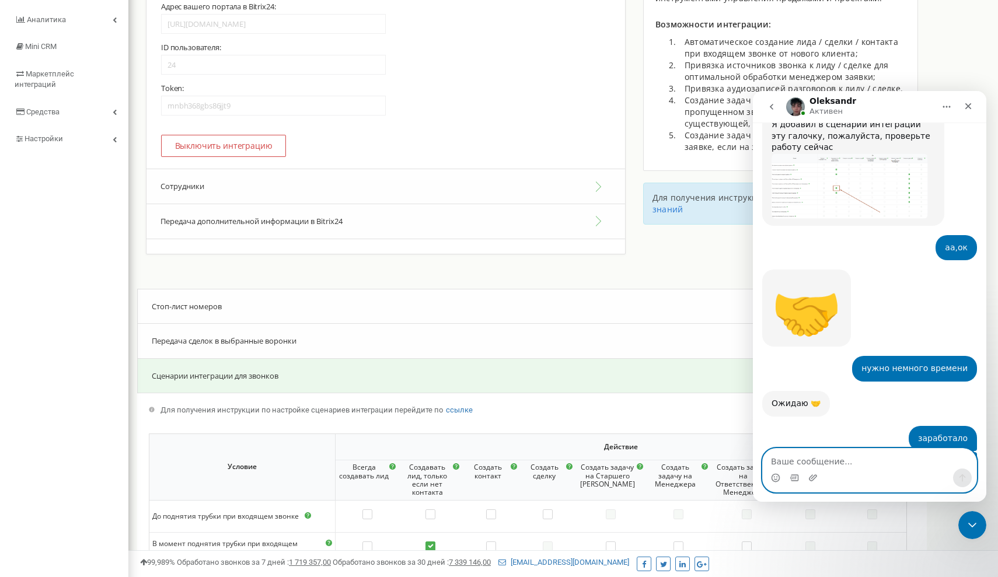
scroll to position [1363, 0]
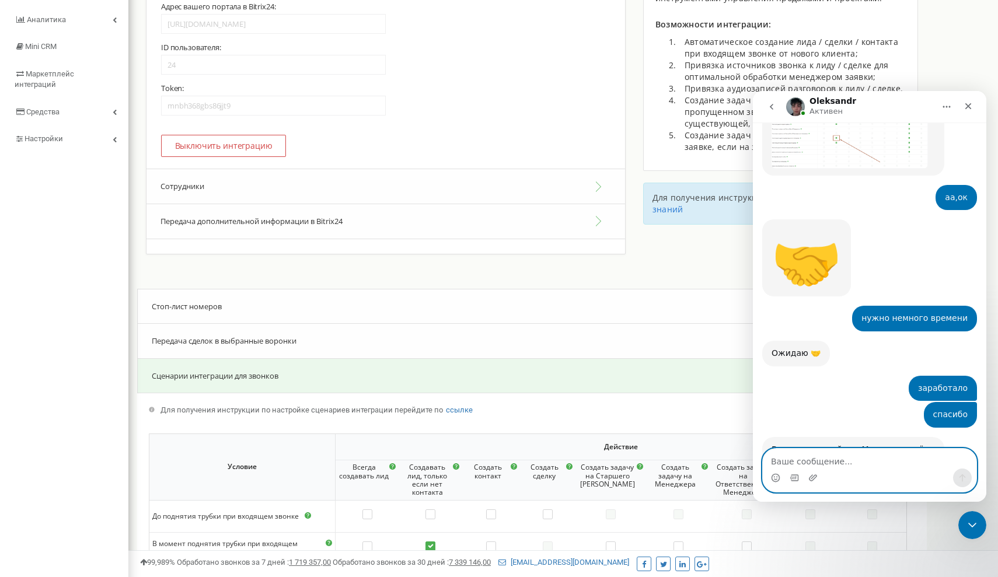
click at [815, 460] on textarea "Ваше сообщение..." at bounding box center [870, 459] width 214 height 20
type textarea "нет, спасибо"
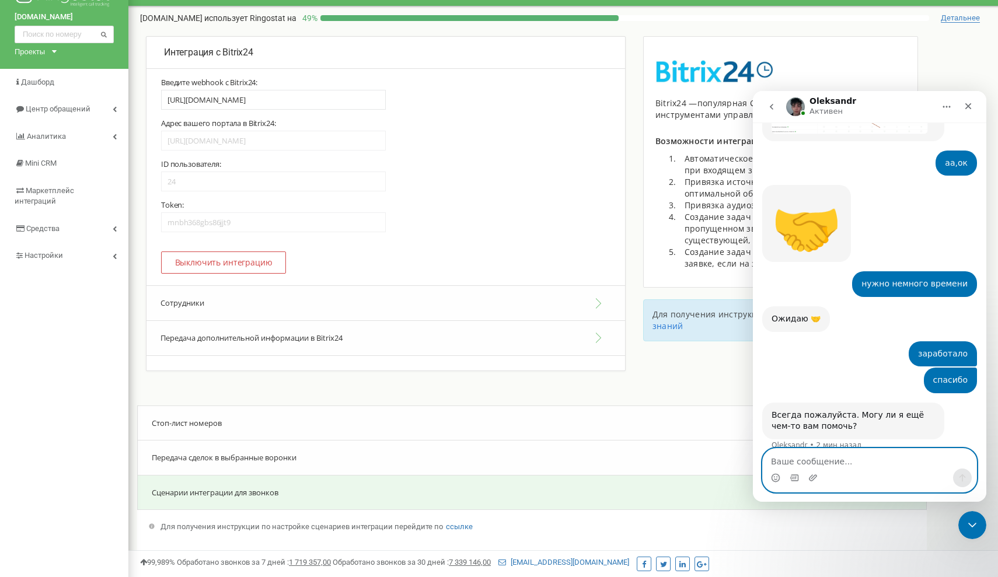
scroll to position [0, 0]
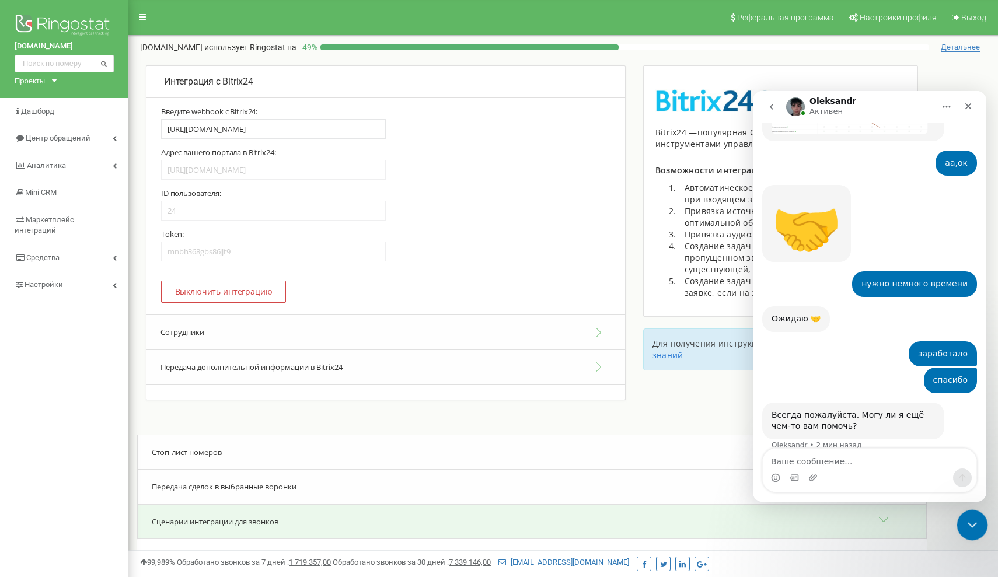
click at [969, 523] on icon "Закрыть службу сообщений Intercom" at bounding box center [971, 524] width 14 height 14
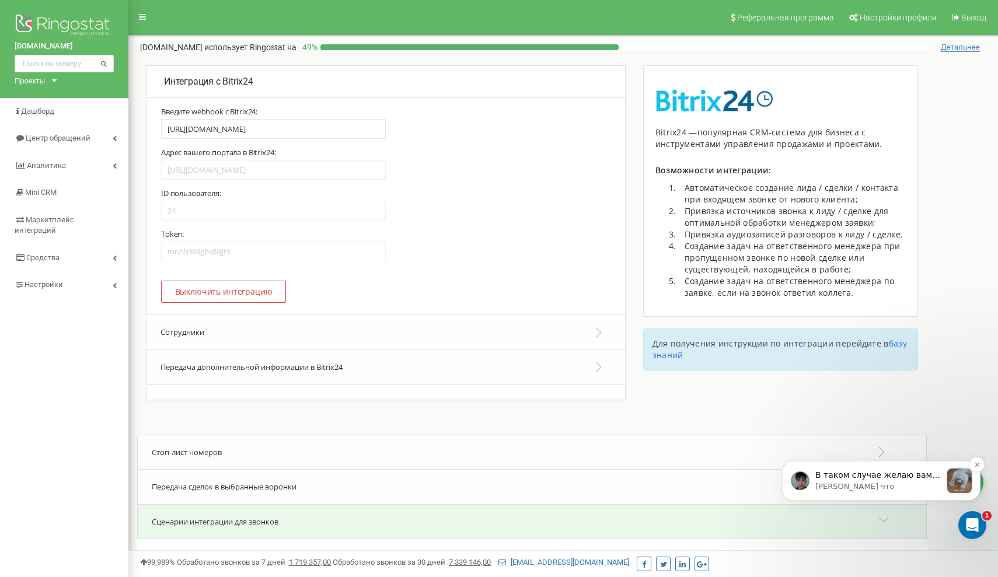
click at [936, 486] on p "[PERSON_NAME] что" at bounding box center [878, 487] width 126 height 11
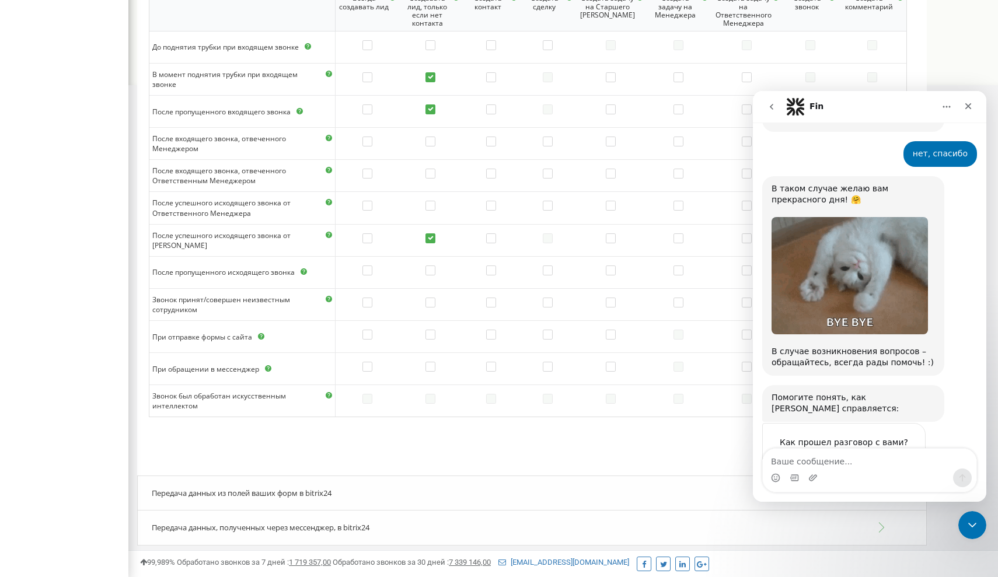
scroll to position [1708, 0]
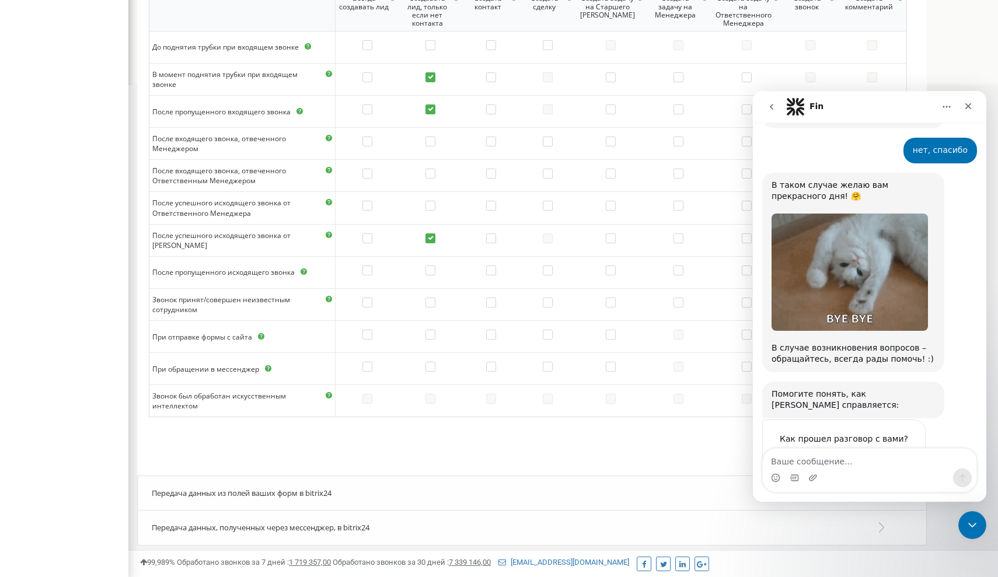
click at [876, 452] on span "Отлично" at bounding box center [871, 462] width 21 height 21
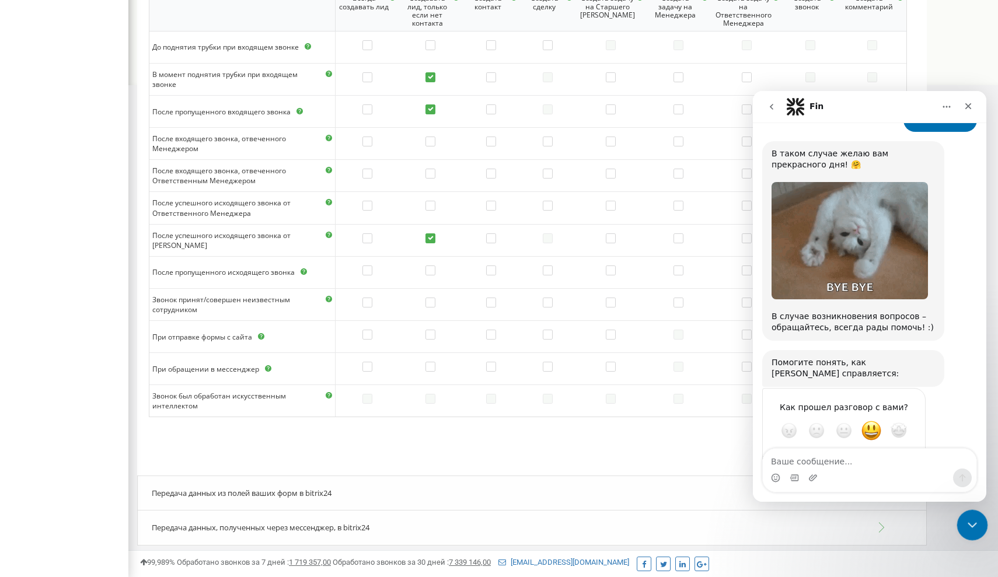
click at [970, 511] on div "Закрыть службу сообщений Intercom" at bounding box center [971, 524] width 28 height 28
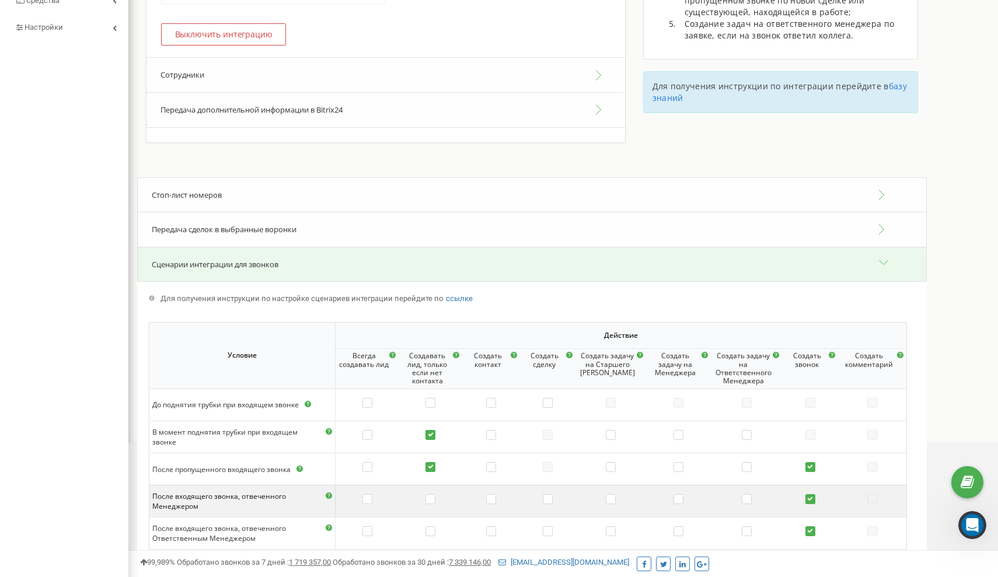
scroll to position [430, 0]
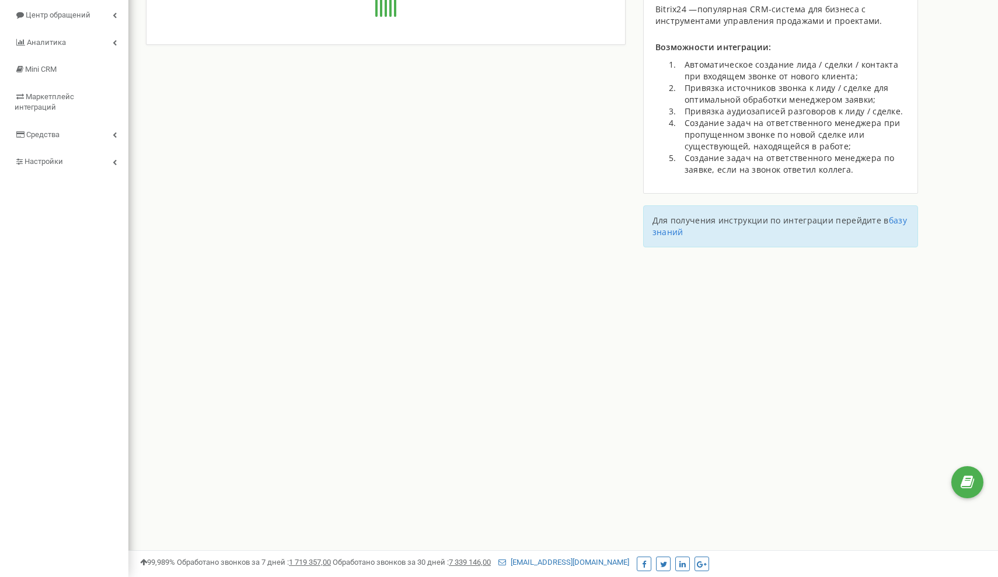
scroll to position [135, 0]
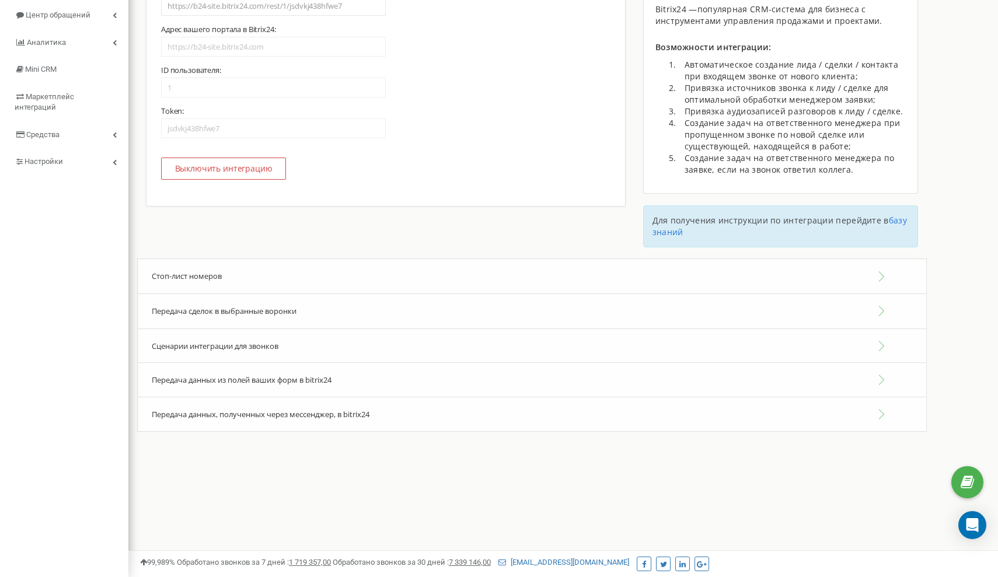
type input "[URL][DOMAIN_NAME]"
type input "24"
type input "mnbh368gbs86jjt9"
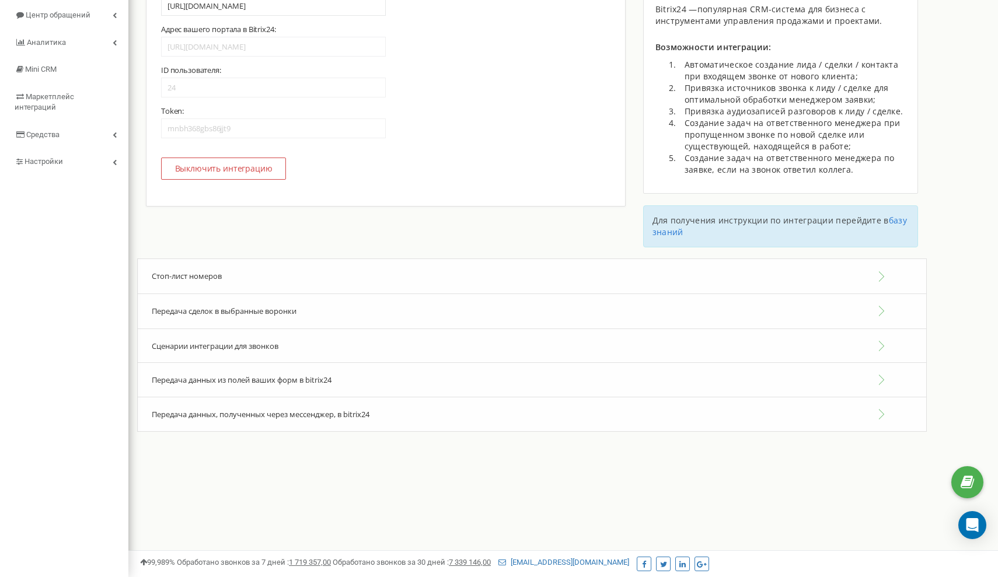
click at [437, 306] on div "Передача сделок в выбранные воронки" at bounding box center [532, 312] width 790 height 36
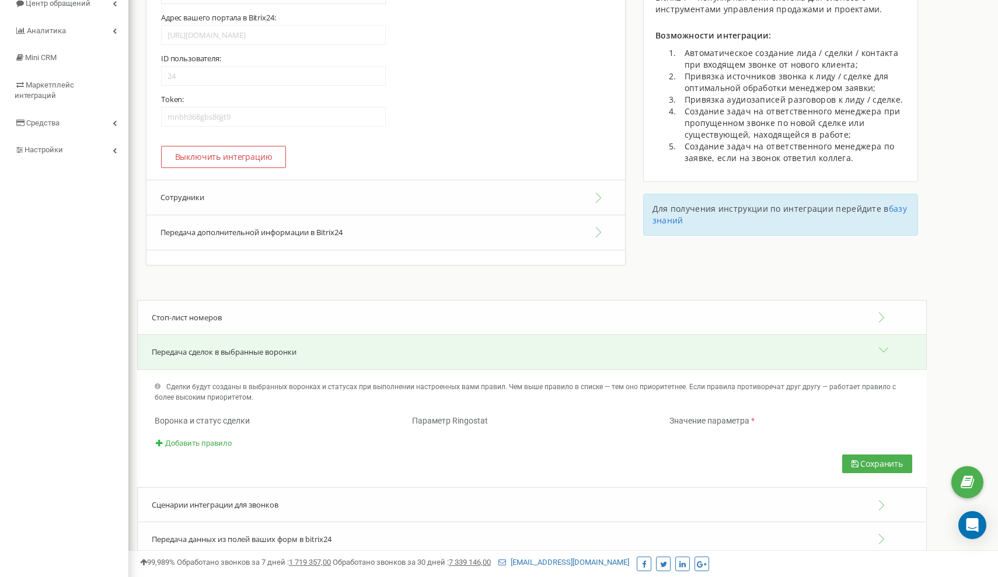
click at [389, 470] on div "Сохранить" at bounding box center [532, 448] width 790 height 79
click at [384, 507] on div "Сценарии интеграции для звонков" at bounding box center [532, 505] width 790 height 36
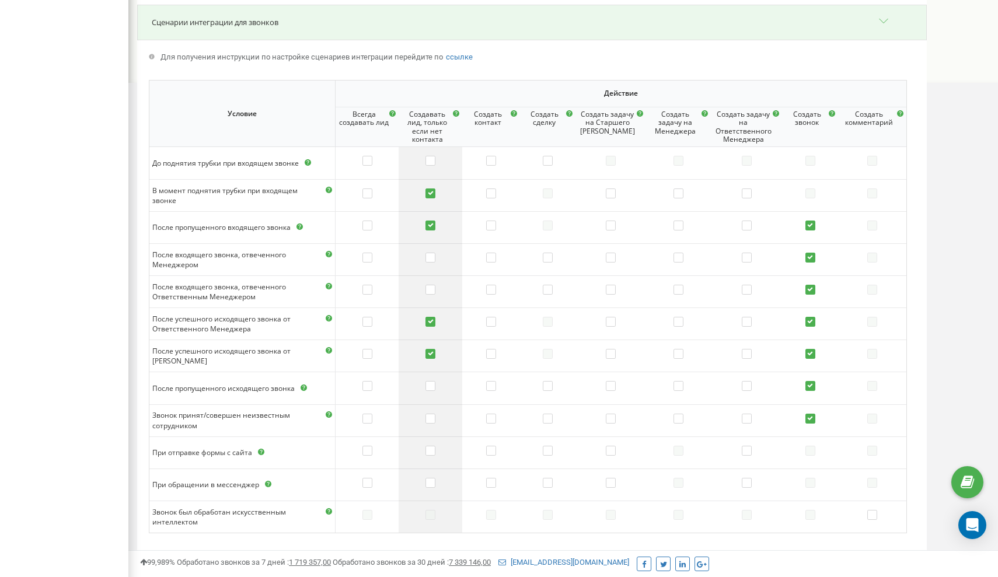
scroll to position [602, 0]
